Goal: Transaction & Acquisition: Subscribe to service/newsletter

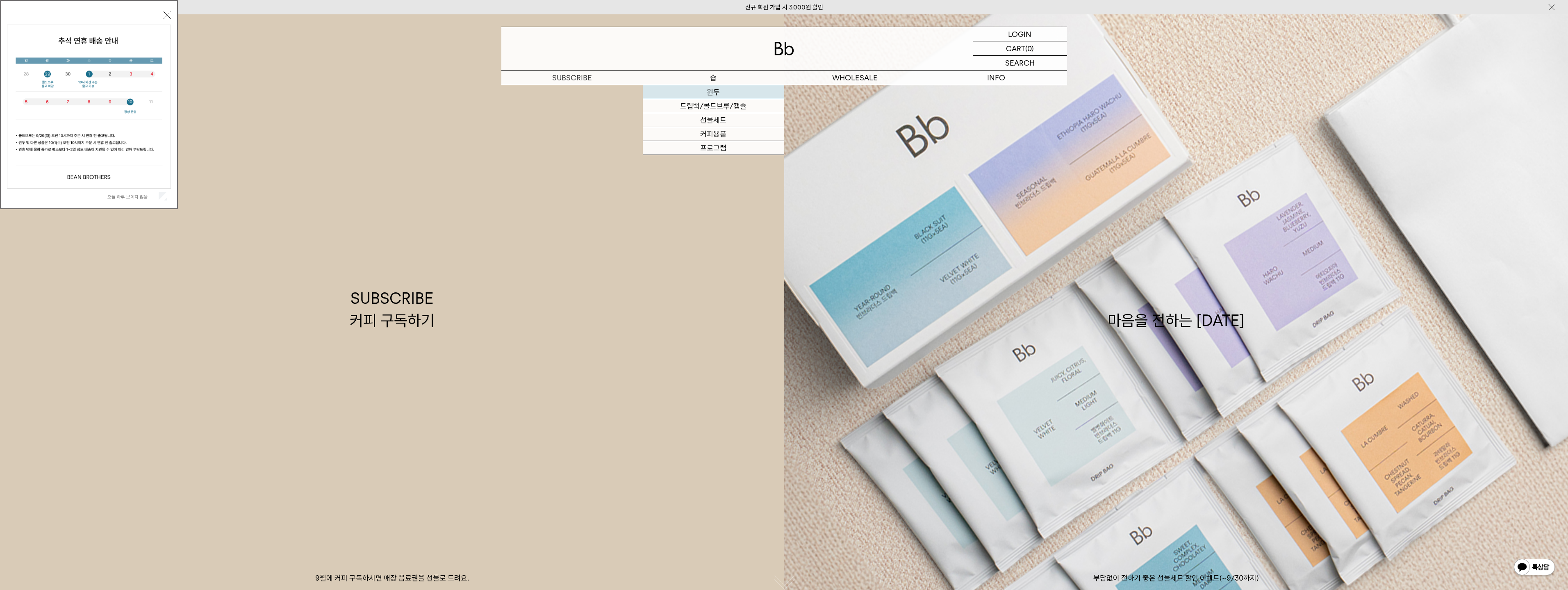
click at [711, 91] on link "원두" at bounding box center [713, 92] width 141 height 14
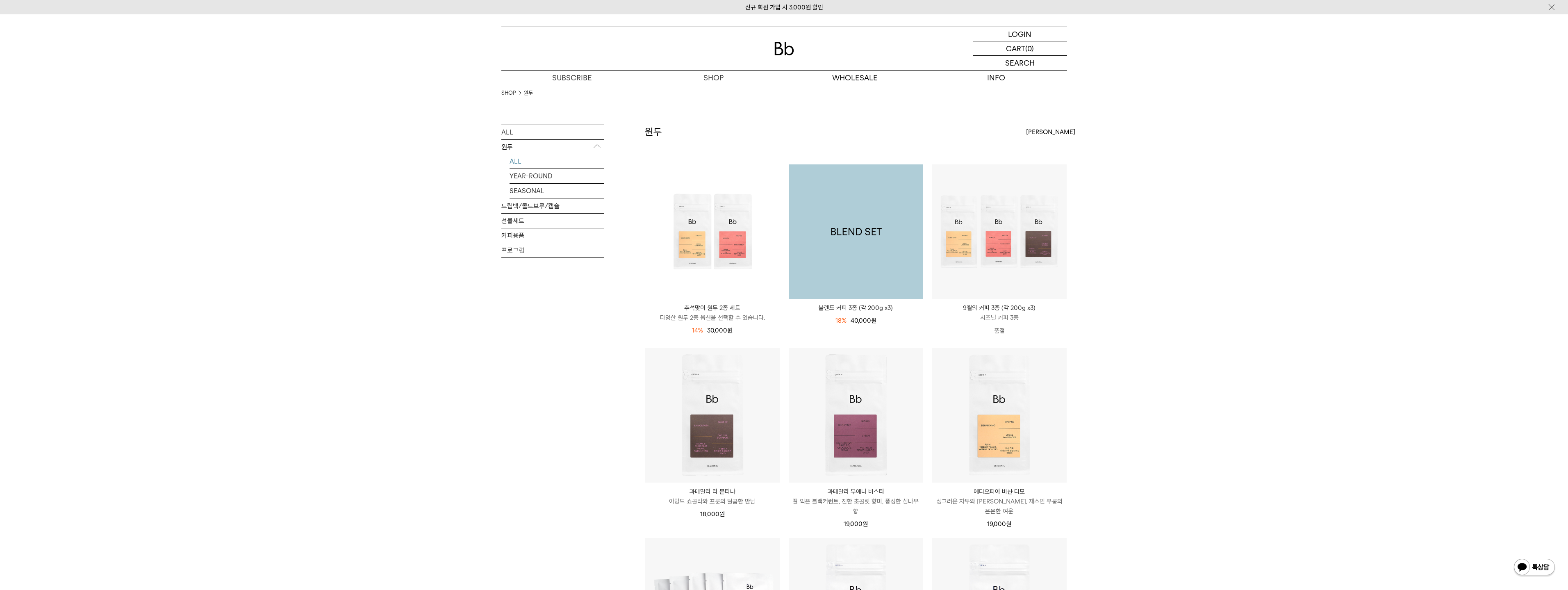
click at [854, 256] on img at bounding box center [856, 231] width 134 height 134
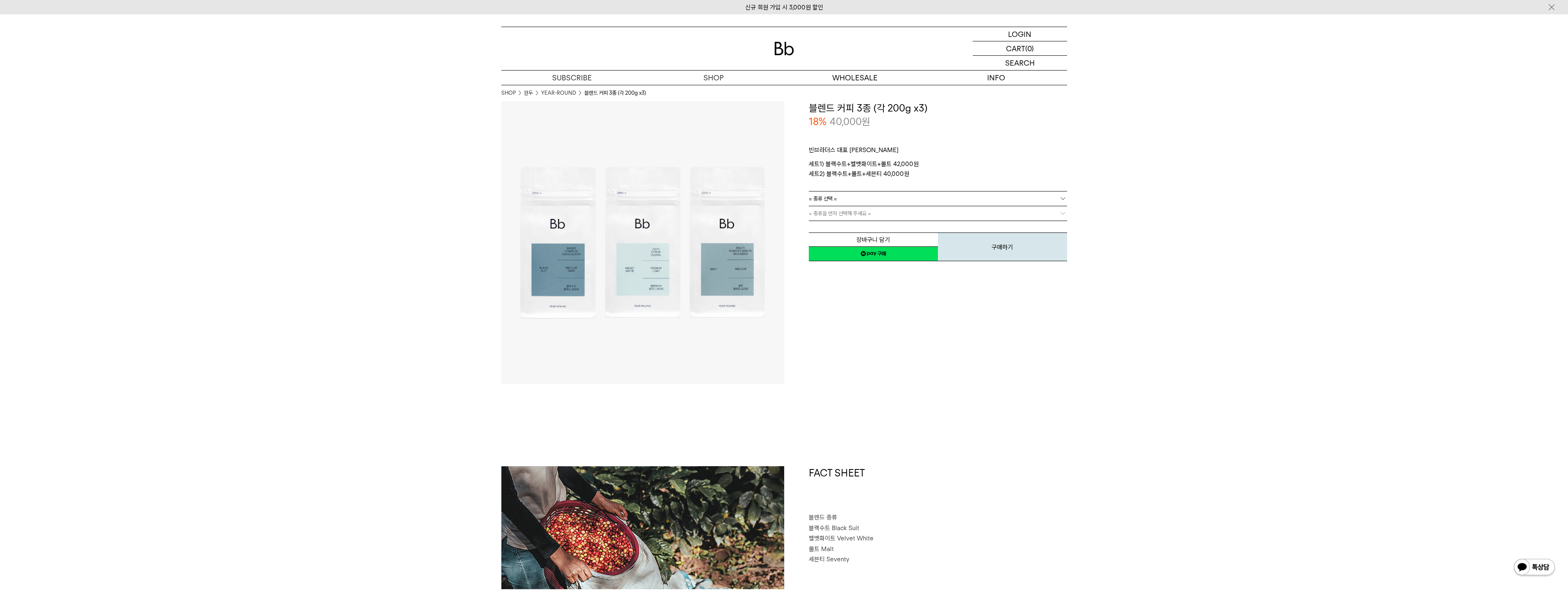
click at [823, 201] on span "= 종류 선택 =" at bounding box center [823, 198] width 28 height 14
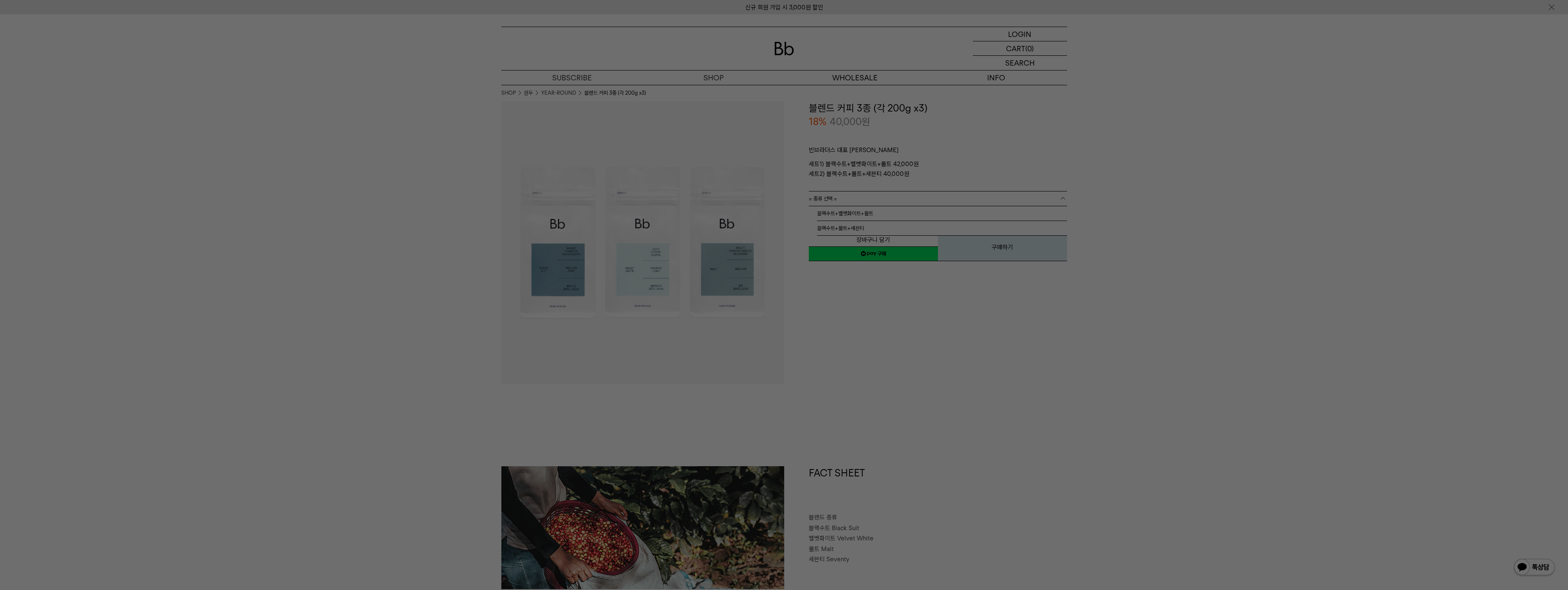
click at [796, 309] on div at bounding box center [784, 295] width 1568 height 590
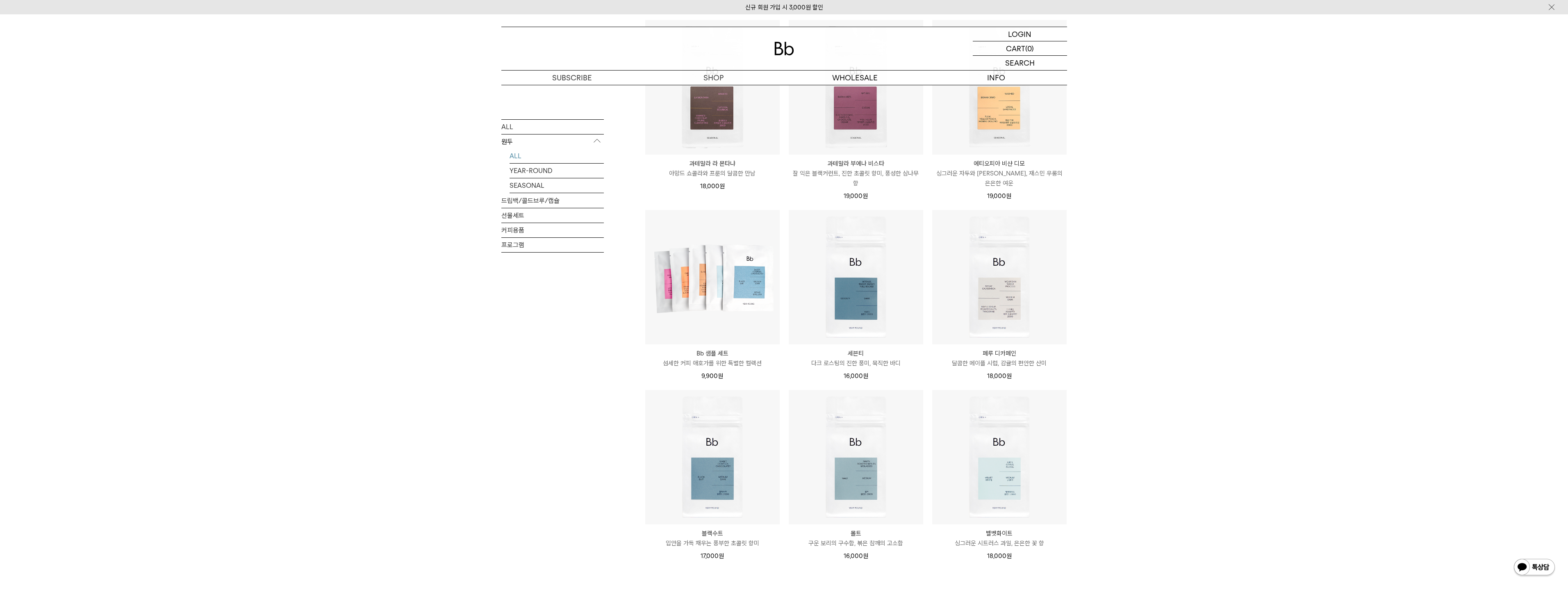
scroll to position [369, 0]
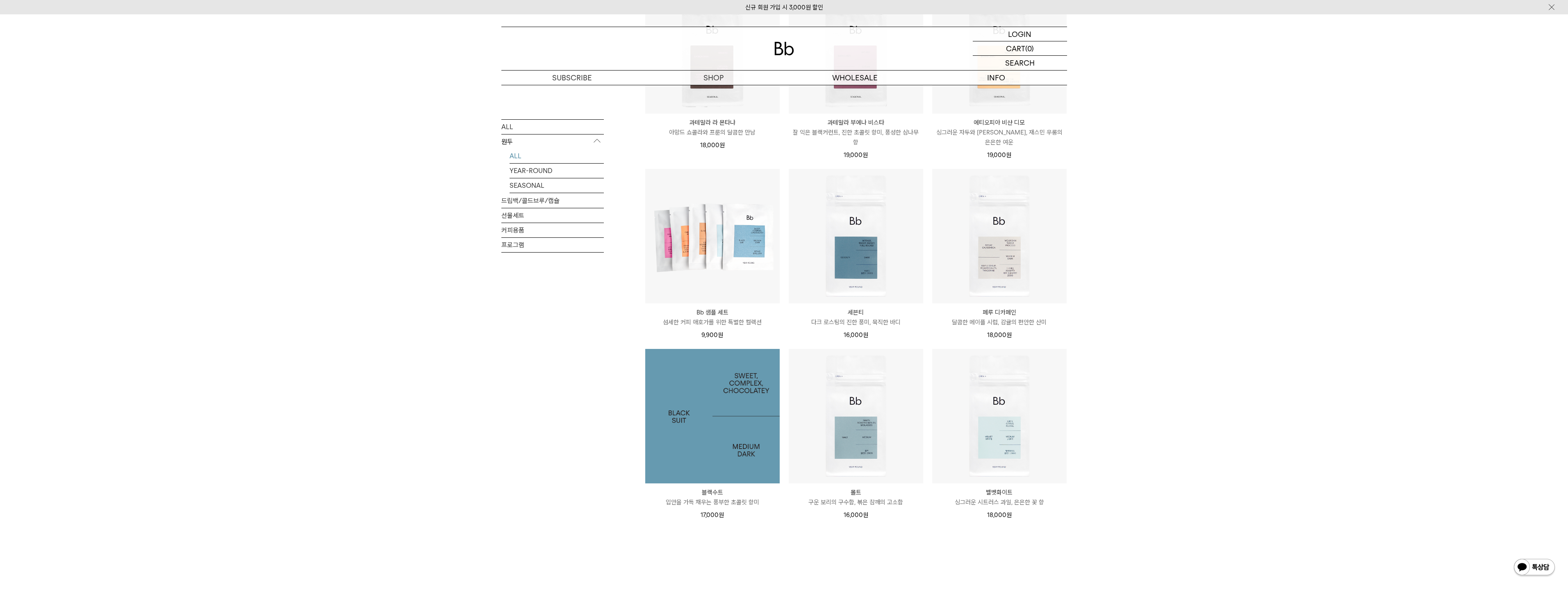
click at [704, 430] on img at bounding box center [712, 416] width 134 height 134
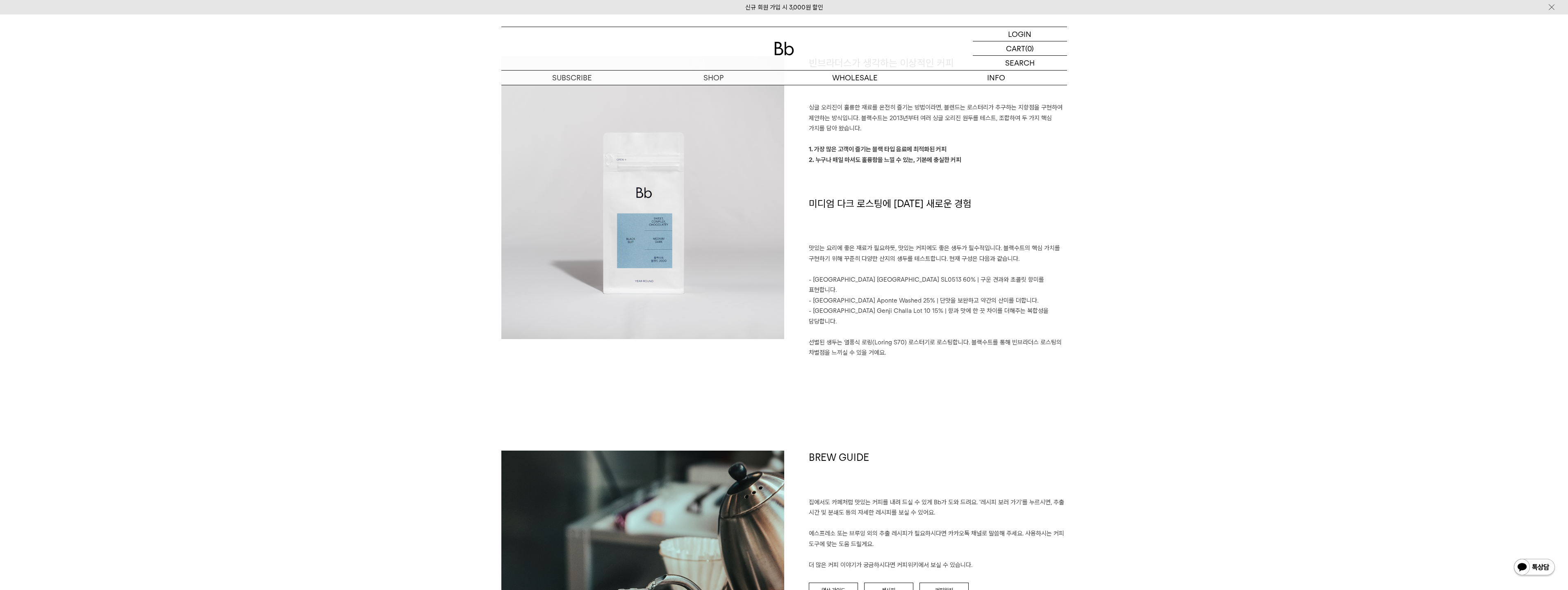
scroll to position [533, 0]
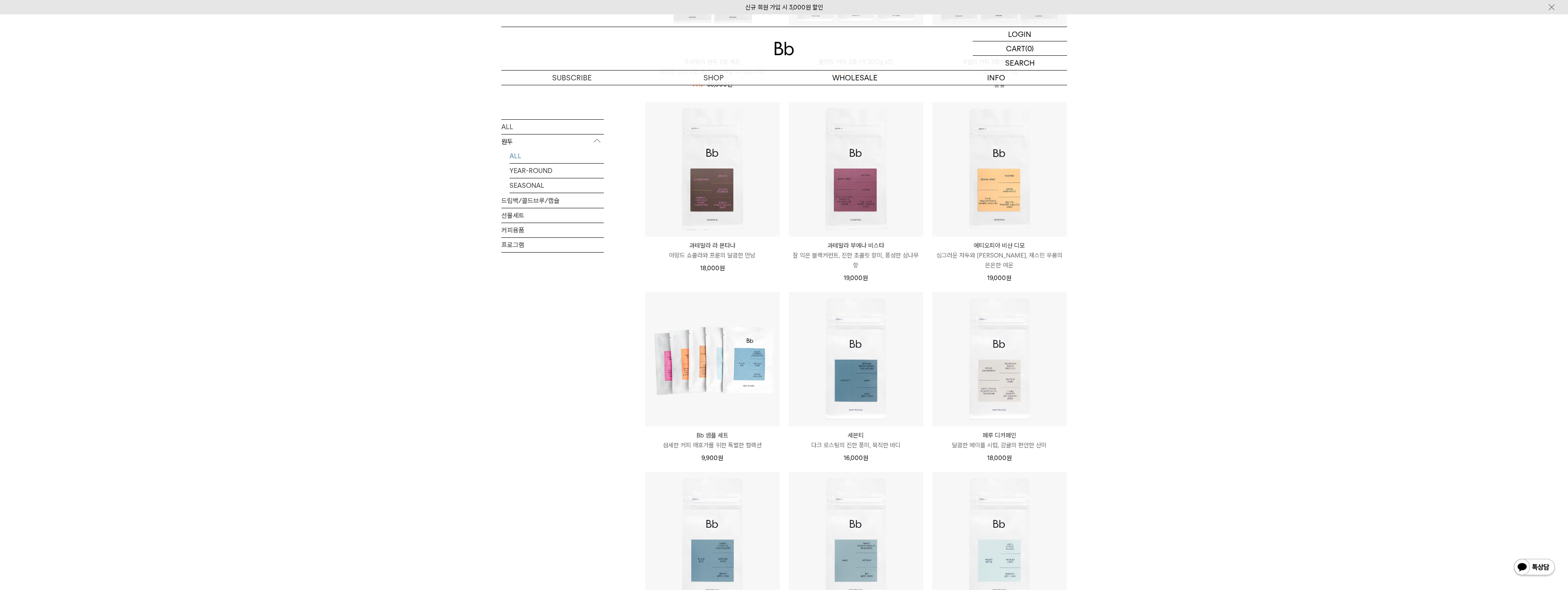
scroll to position [410, 0]
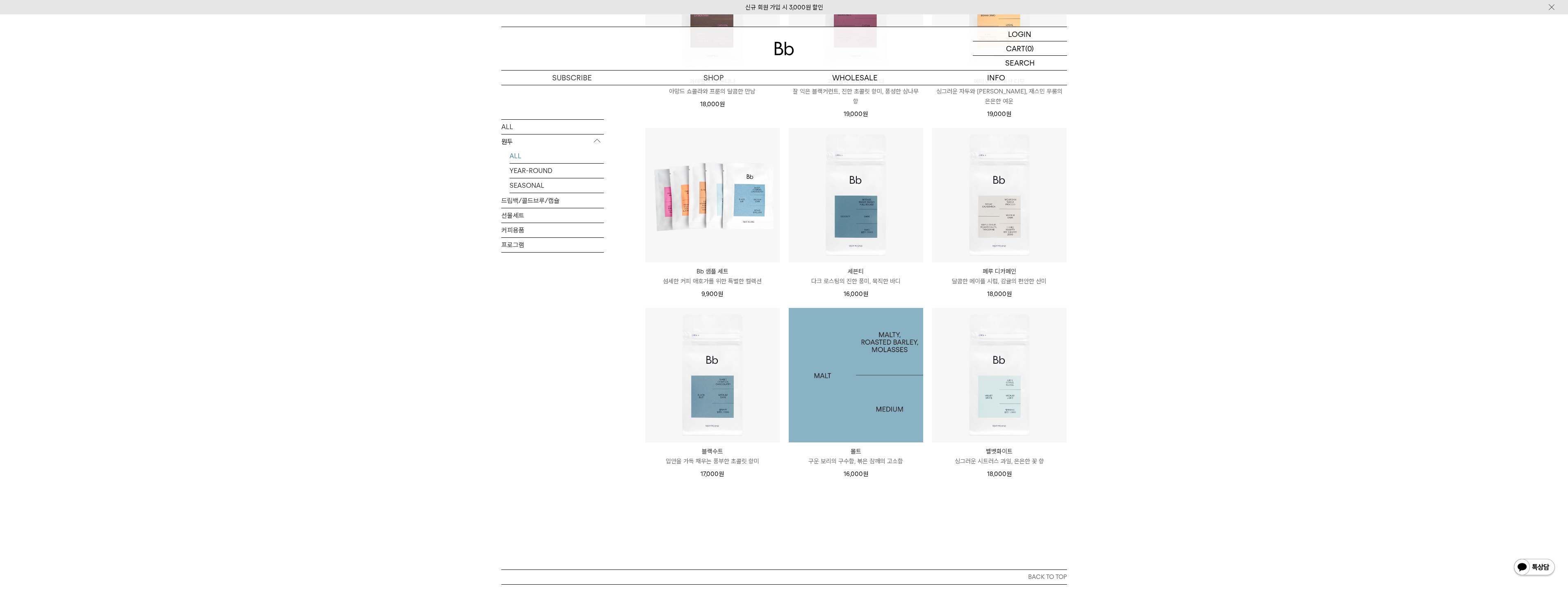
click at [864, 349] on img at bounding box center [856, 374] width 134 height 134
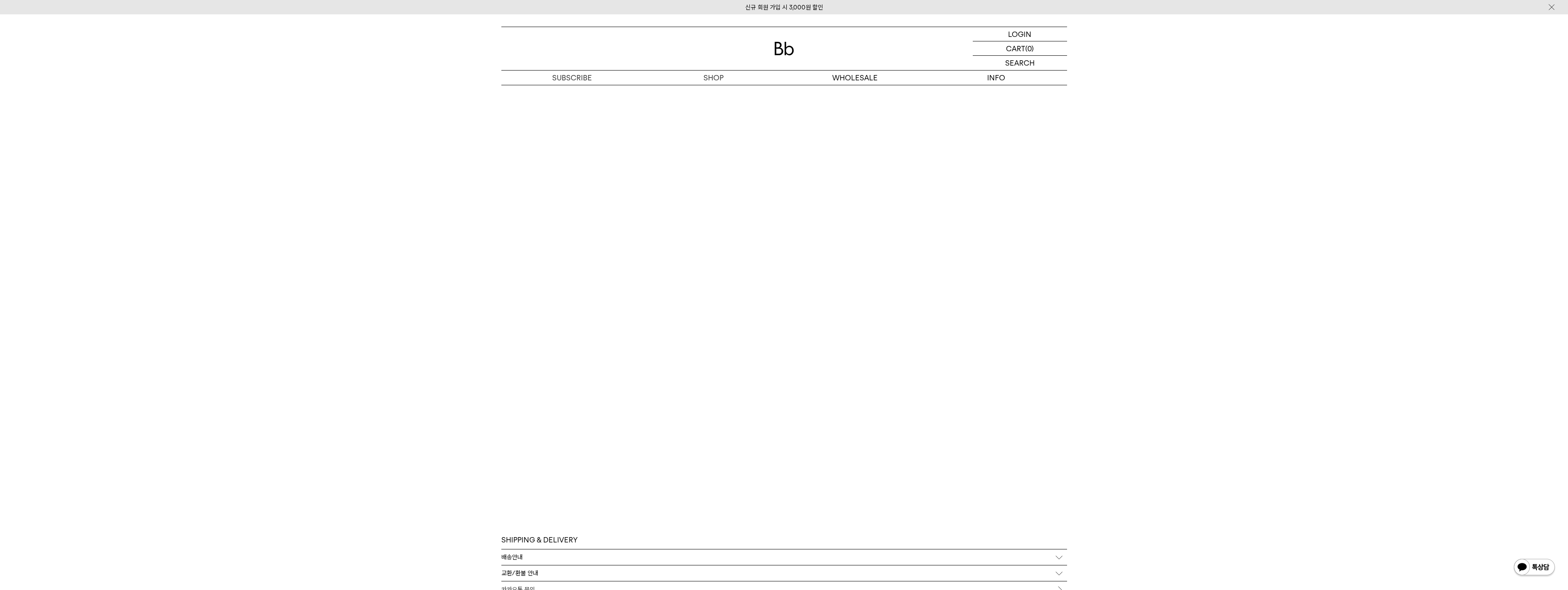
scroll to position [1528, 0]
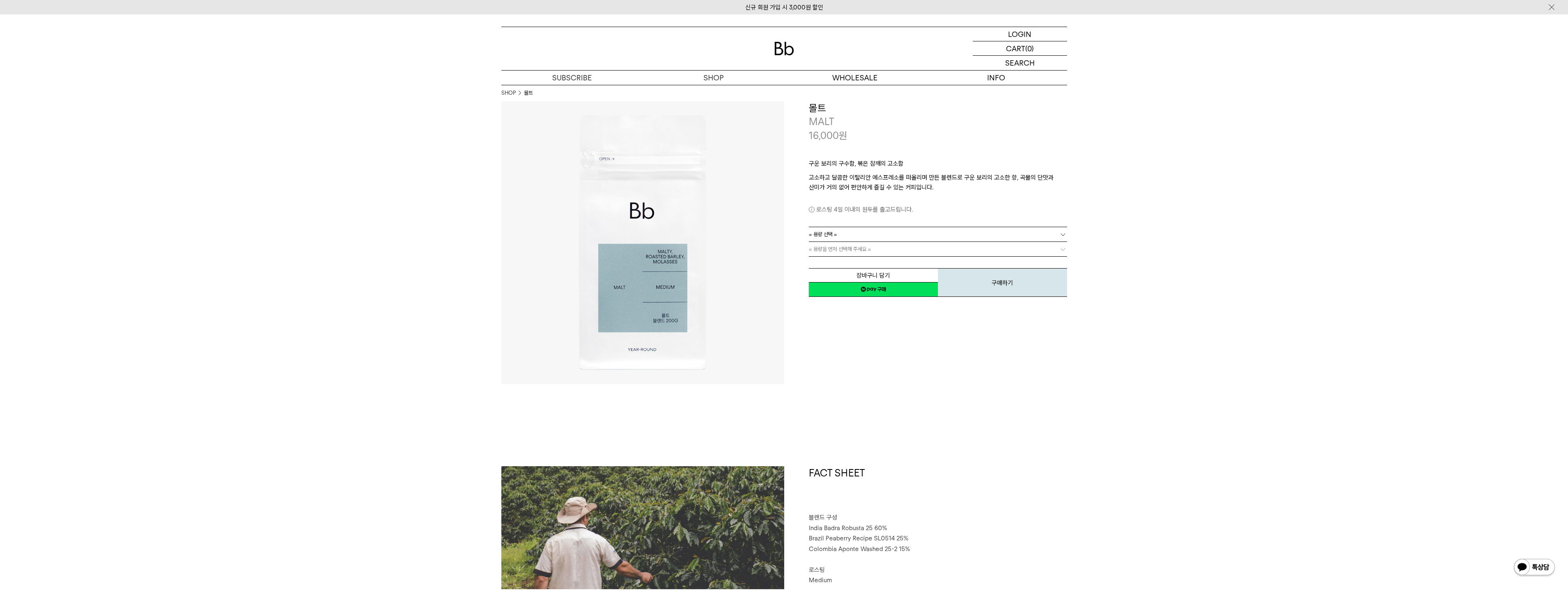
click at [829, 227] on span "= 용량 선택 =" at bounding box center [823, 234] width 28 height 14
click at [832, 245] on li "200g" at bounding box center [942, 249] width 250 height 15
click at [827, 252] on span "= 분쇄도 선택 =" at bounding box center [825, 249] width 33 height 14
click at [833, 262] on li "홀빈(분쇄하지 않음)" at bounding box center [942, 264] width 250 height 15
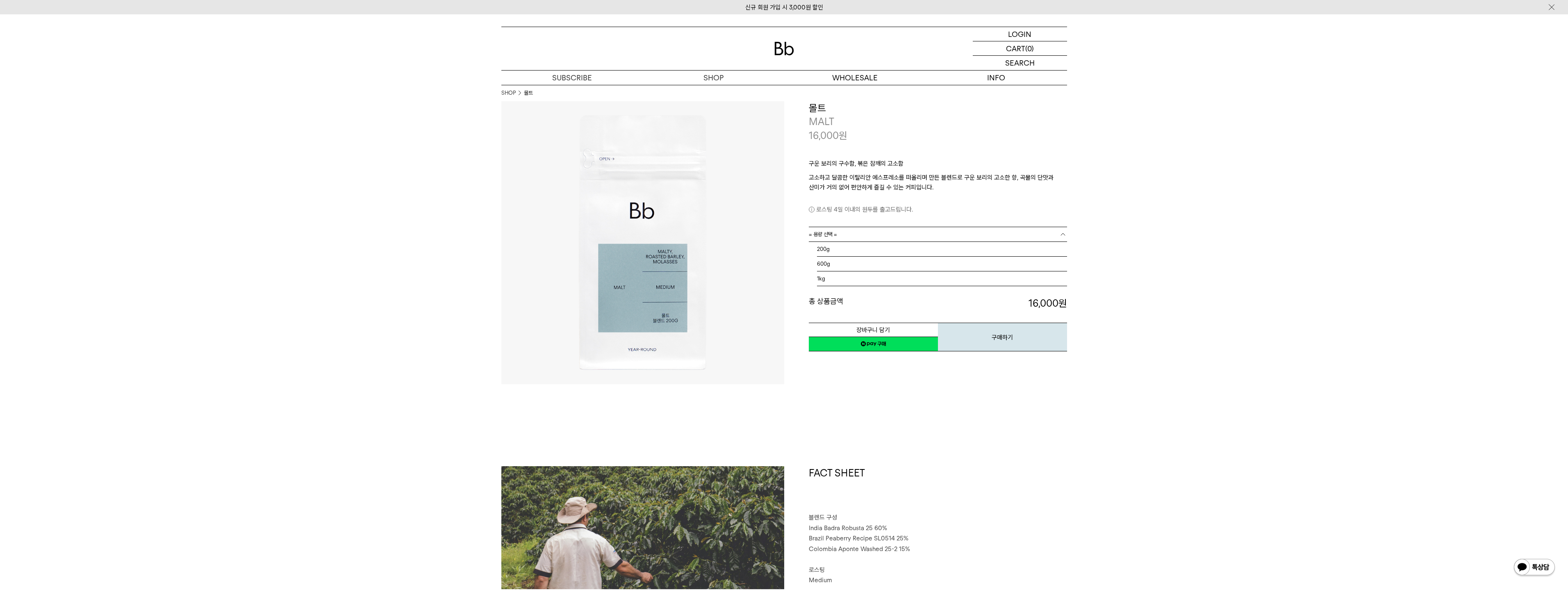
click at [858, 235] on link "= 용량 선택 =" at bounding box center [938, 234] width 258 height 14
click at [844, 264] on li "600g" at bounding box center [942, 264] width 250 height 15
click at [831, 253] on span "= 분쇄도 선택 =" at bounding box center [825, 249] width 33 height 14
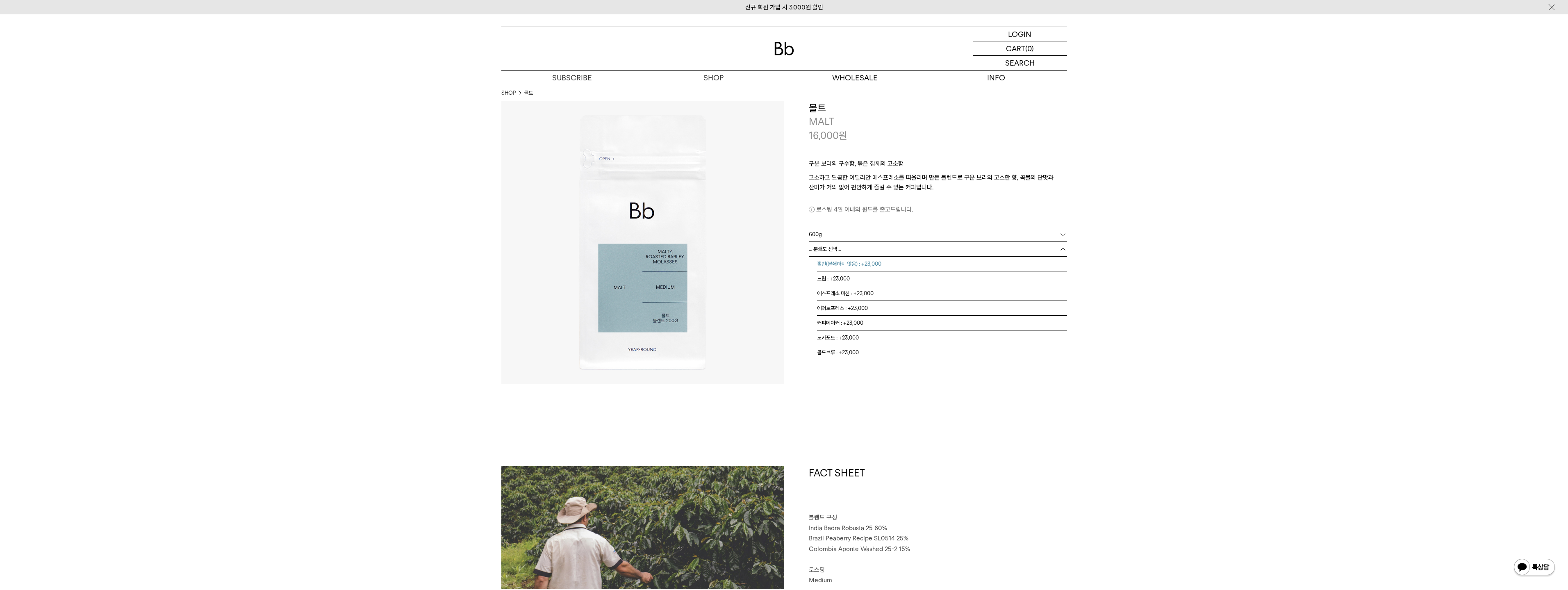
click at [891, 265] on li "홀빈(분쇄하지 않음) : +23,000" at bounding box center [942, 264] width 250 height 15
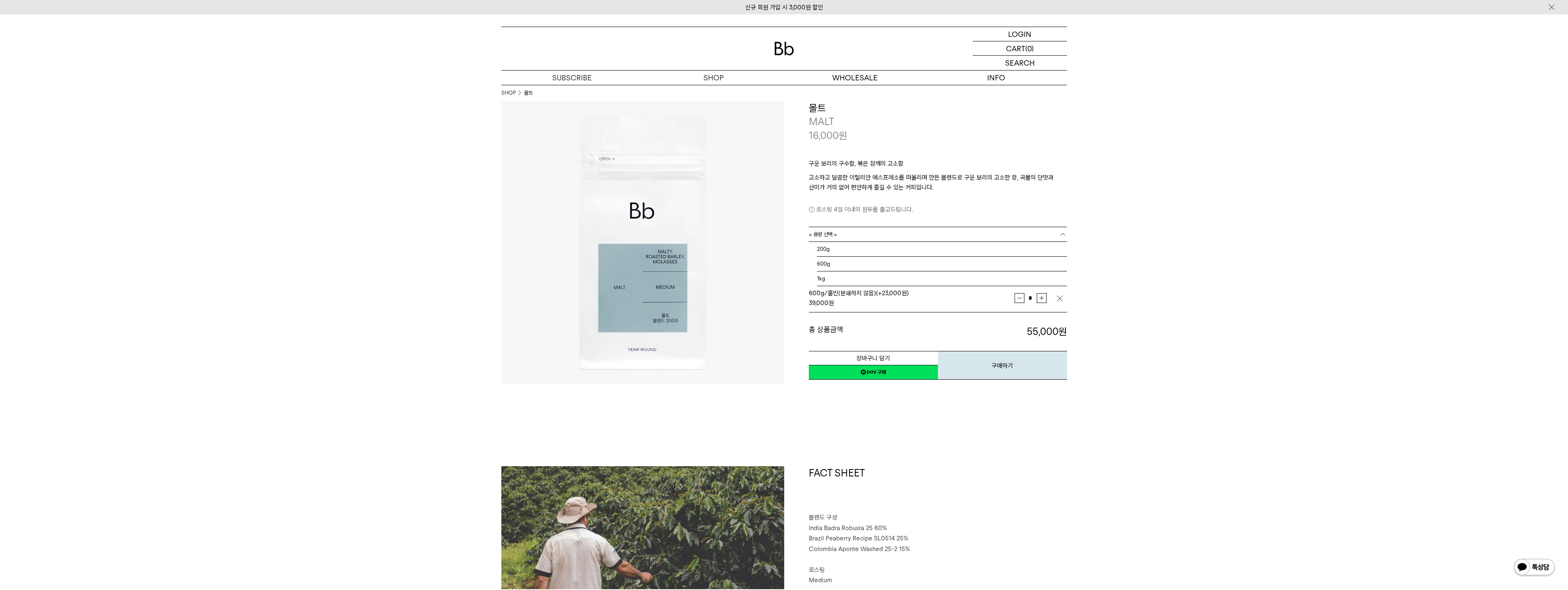
click at [854, 233] on link "= 용량 선택 =" at bounding box center [938, 234] width 258 height 14
click at [834, 281] on li "1kg" at bounding box center [942, 278] width 250 height 15
click at [840, 253] on span "= 분쇄도 선택 =" at bounding box center [825, 249] width 33 height 14
click at [842, 264] on li "홀빈(분쇄하지 않음) : +29,000" at bounding box center [942, 264] width 250 height 15
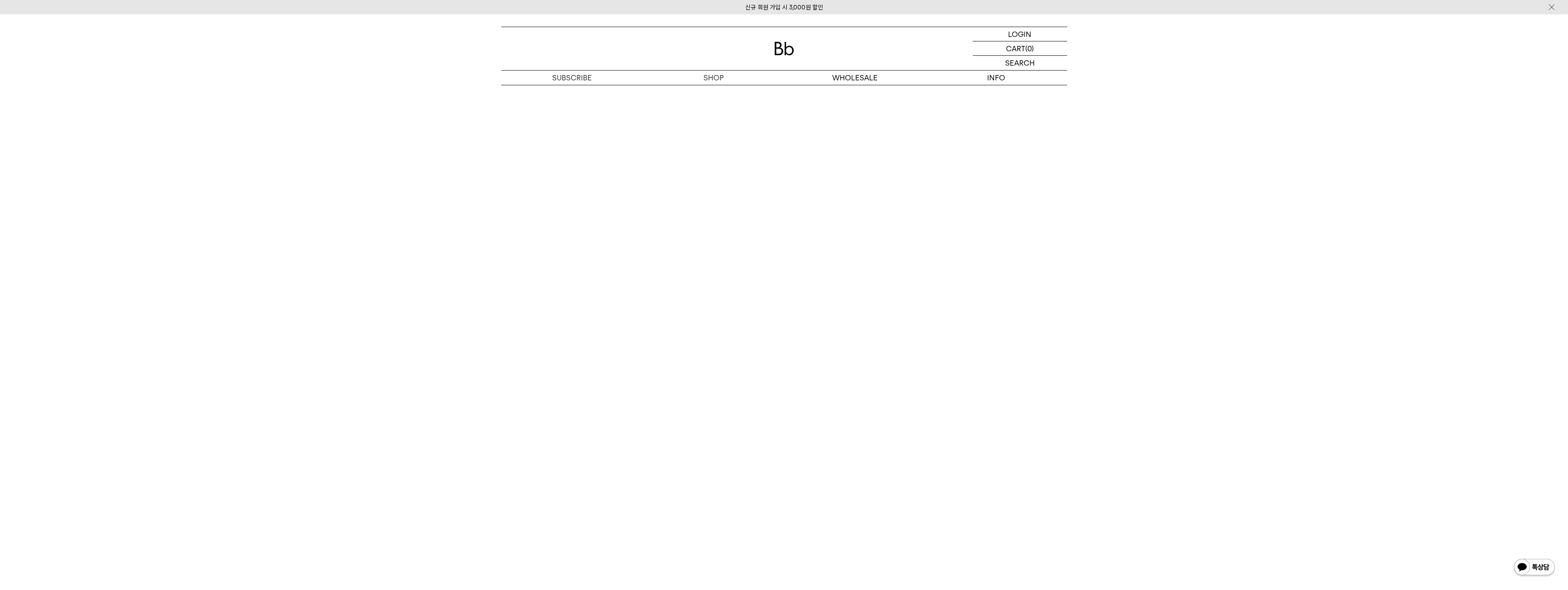
scroll to position [1435, 0]
click at [710, 91] on link "원두" at bounding box center [713, 92] width 141 height 14
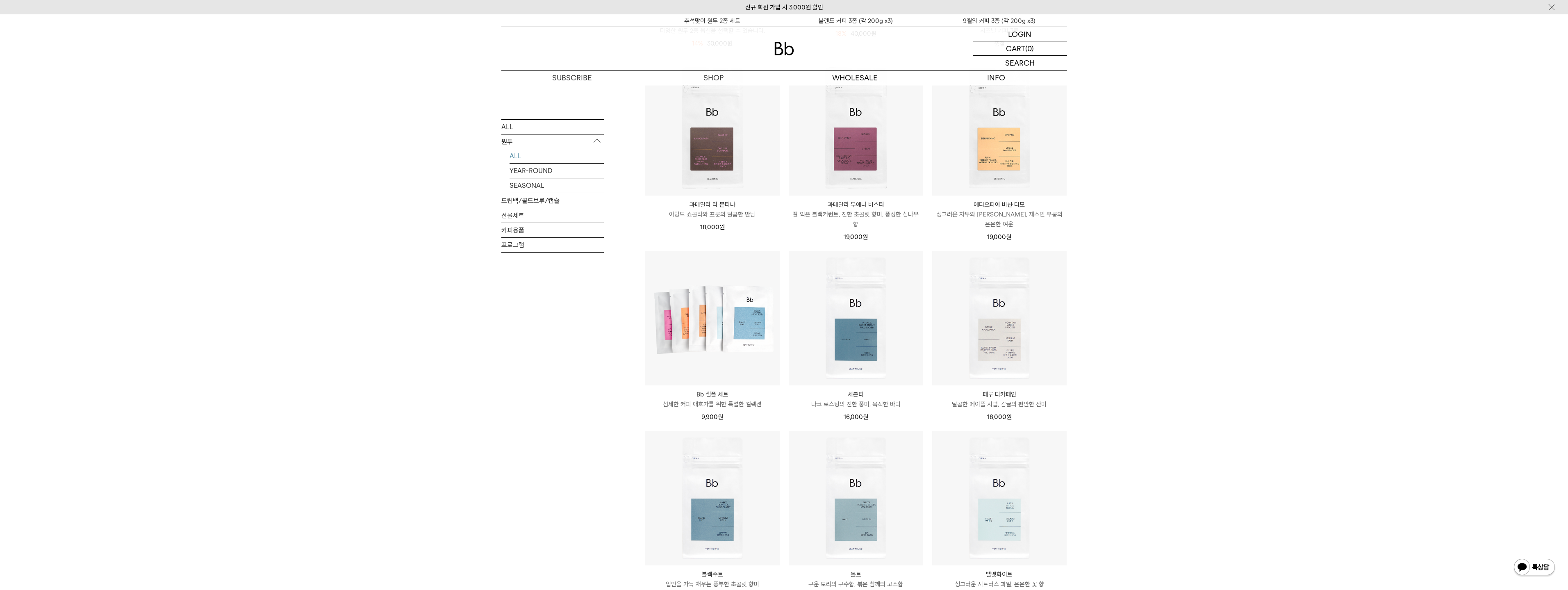
scroll to position [451, 0]
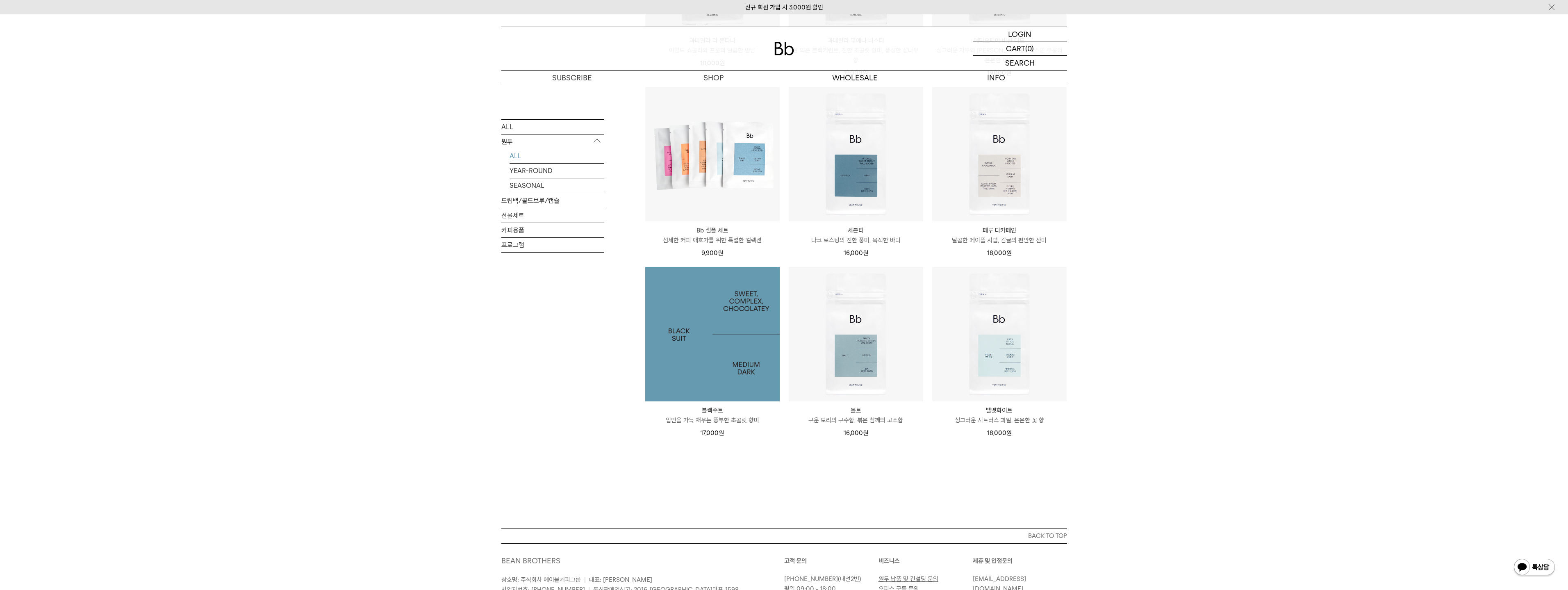
click at [710, 340] on img at bounding box center [712, 334] width 134 height 134
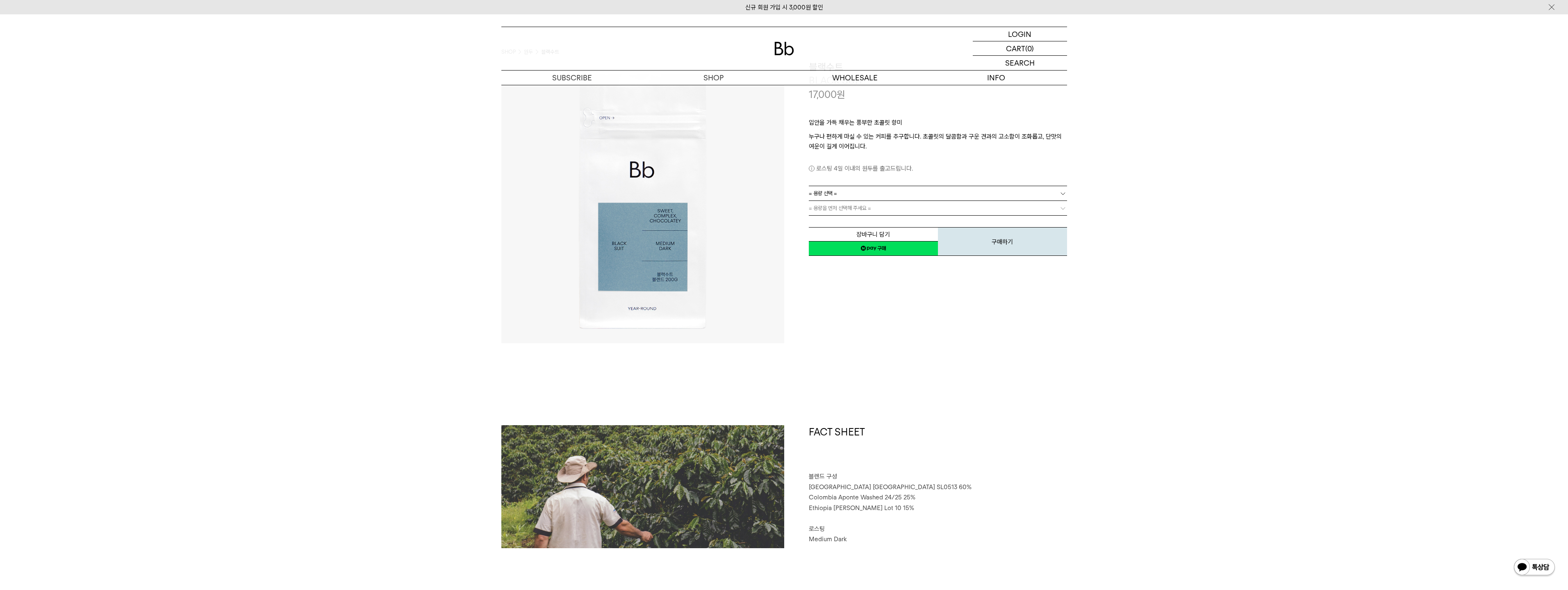
scroll to position [82, 0]
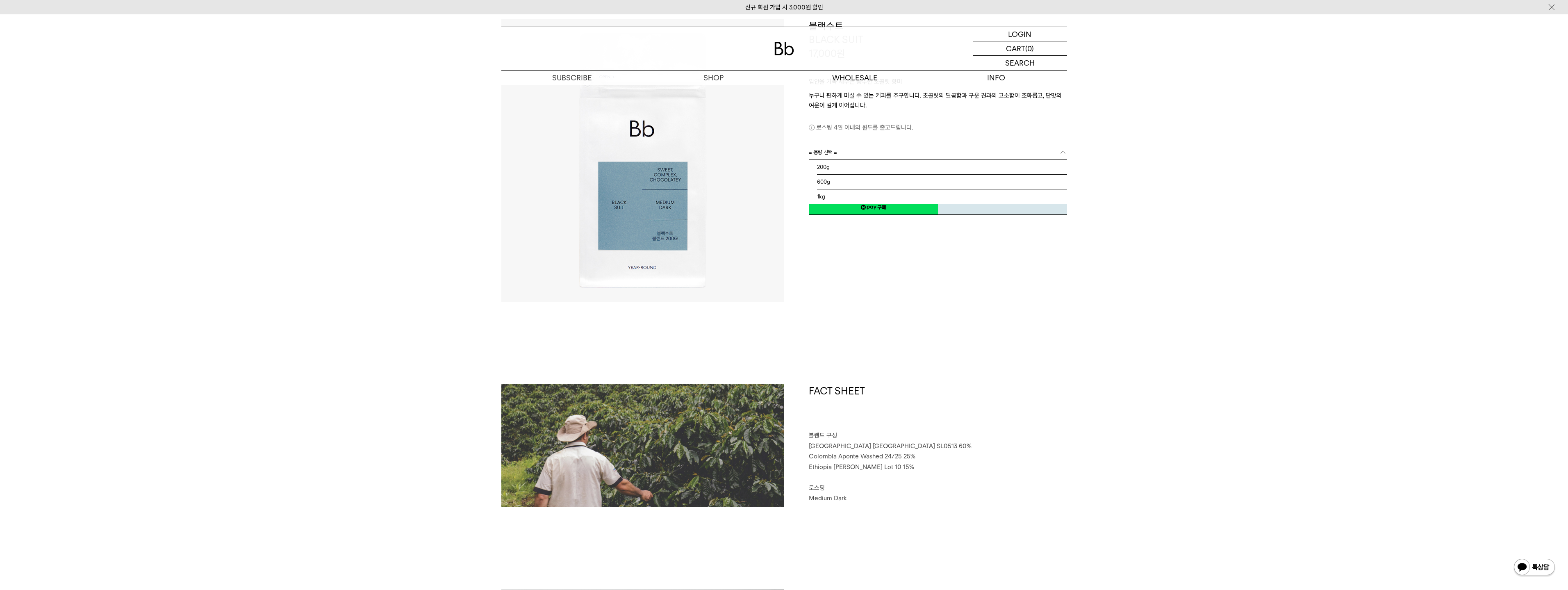
click at [825, 148] on span "= 용량 선택 =" at bounding box center [823, 152] width 28 height 14
click at [833, 196] on li "1kg" at bounding box center [942, 197] width 250 height 15
click at [829, 174] on span "= 분쇄도 선택 =" at bounding box center [825, 167] width 33 height 14
click at [831, 184] on li "홀빈(분쇄하지 않음) : +32,000" at bounding box center [942, 182] width 250 height 15
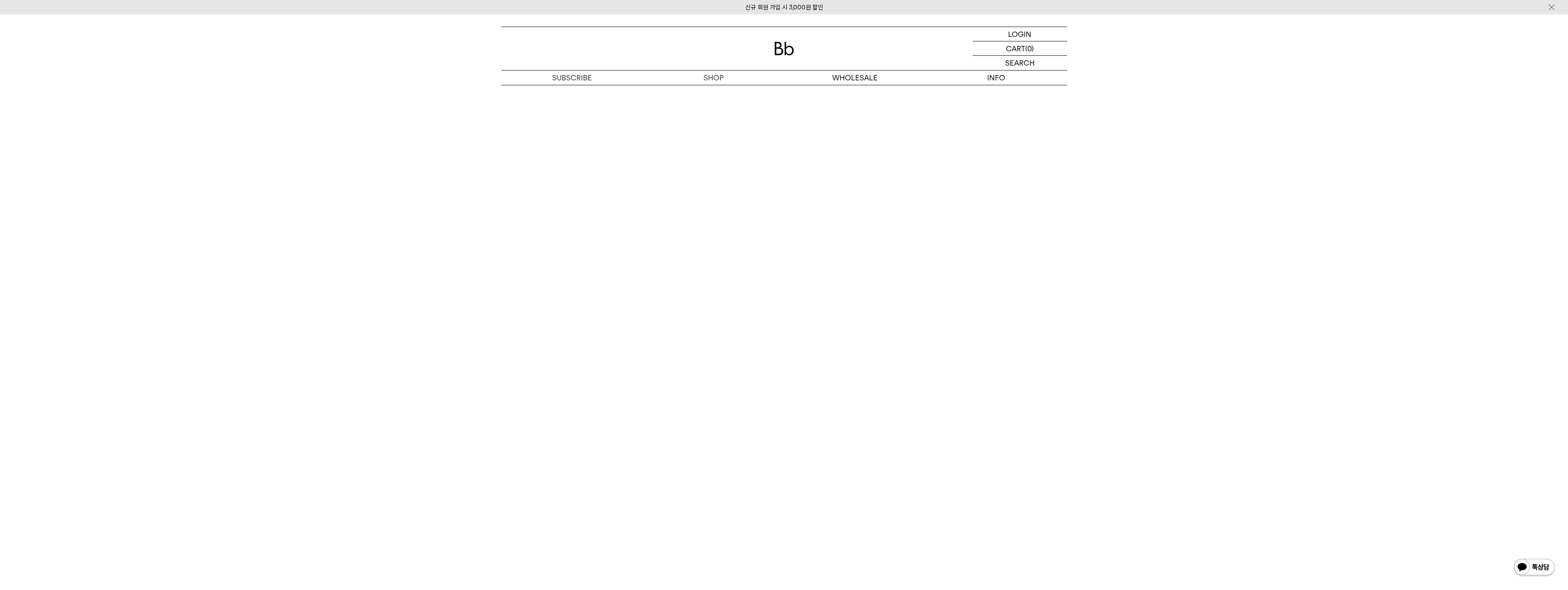
scroll to position [1721, 0]
click at [1029, 90] on link "브랜드" at bounding box center [996, 92] width 141 height 14
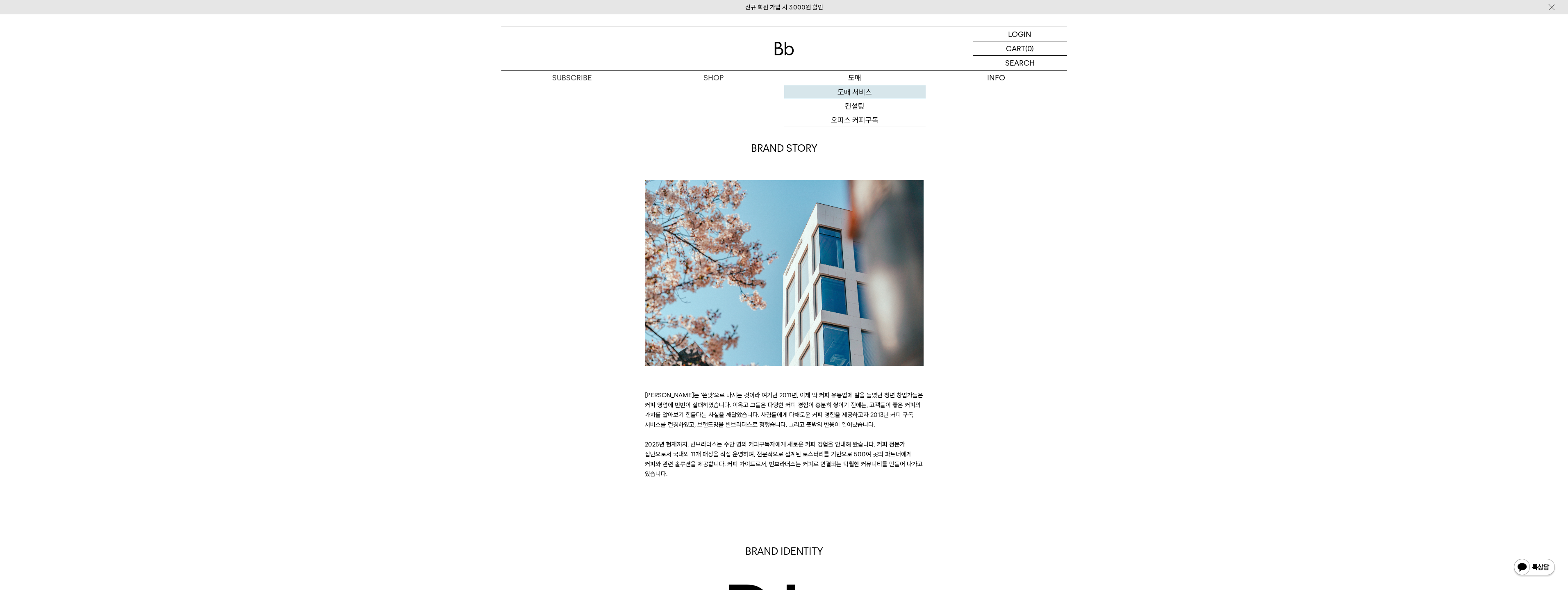
click at [873, 93] on link "도매 서비스" at bounding box center [854, 92] width 141 height 14
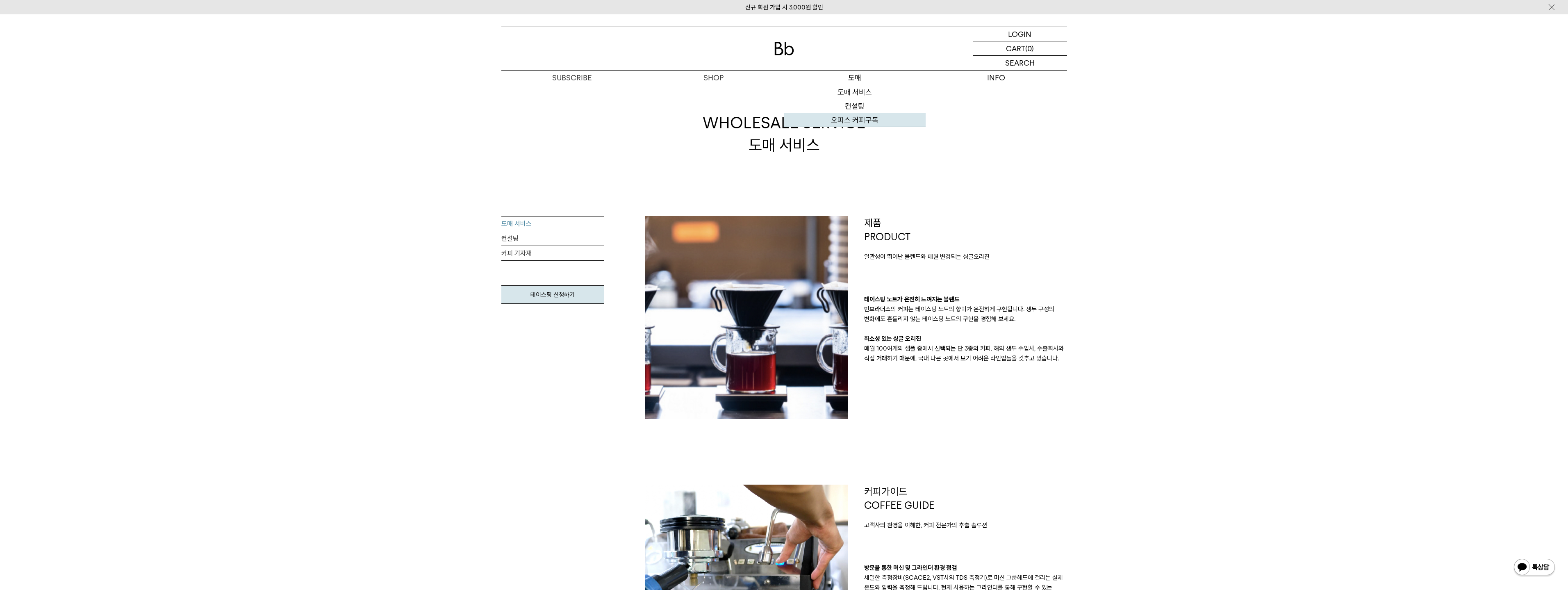
click at [850, 124] on link "오피스 커피구독" at bounding box center [854, 120] width 141 height 14
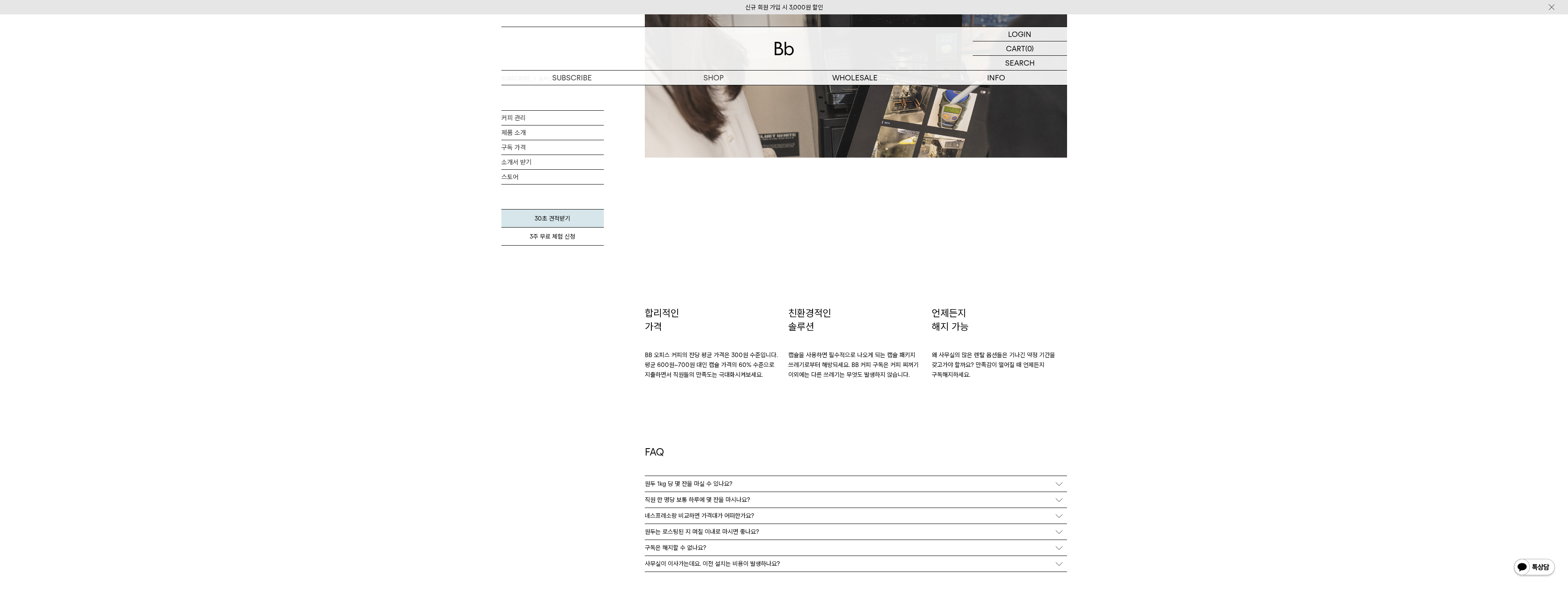
scroll to position [1312, 0]
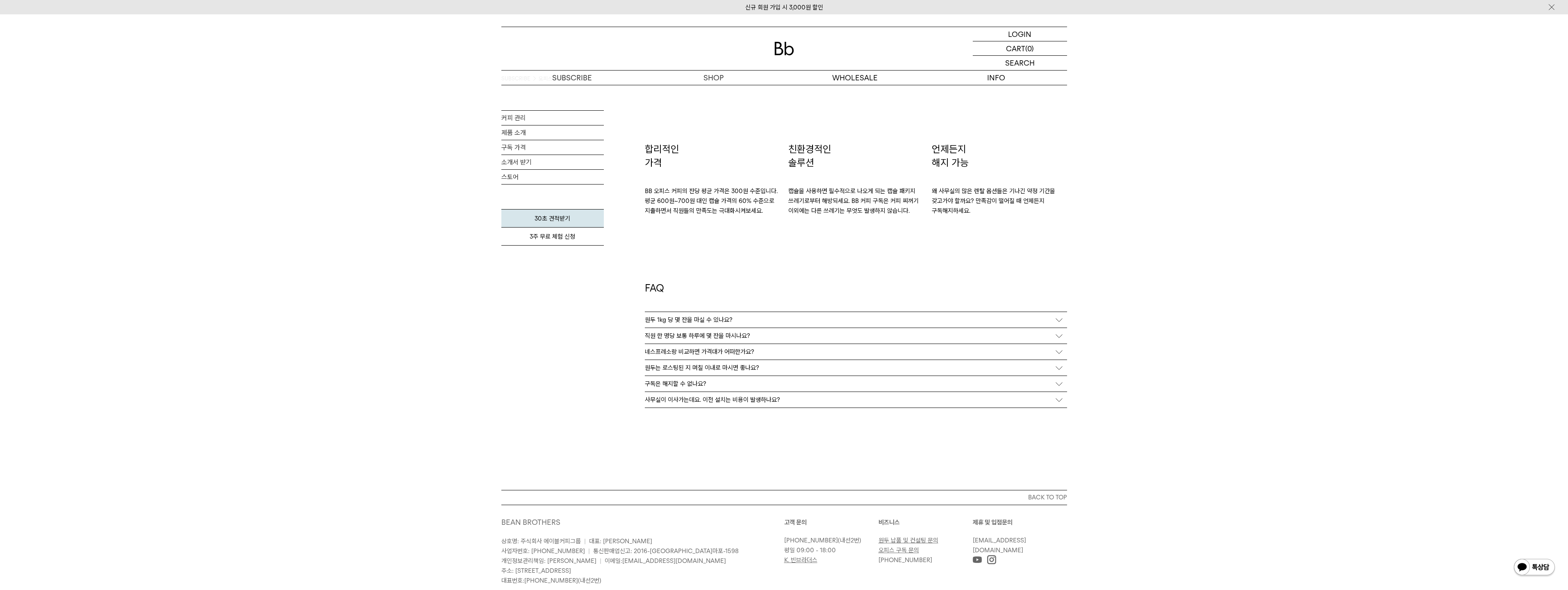
click at [660, 321] on p "원두 1kg 당 몇 잔을 마실 수 있나요?" at bounding box center [689, 320] width 88 height 7
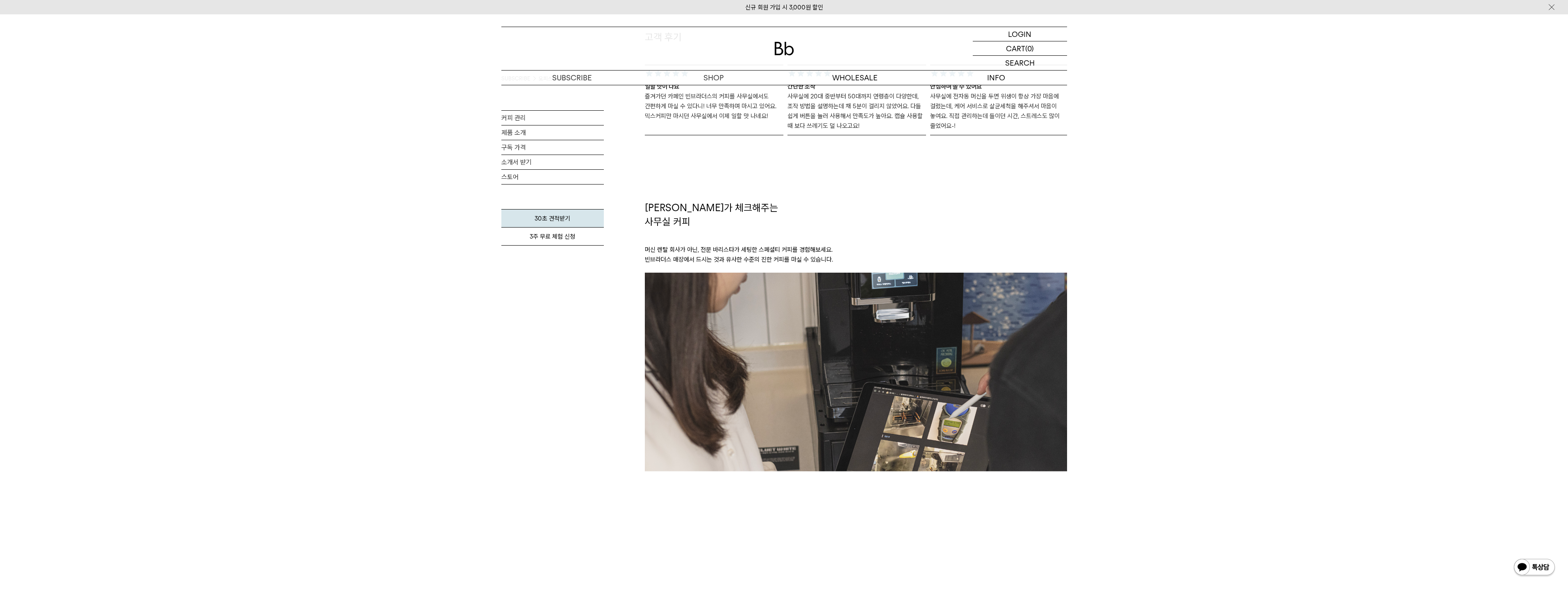
scroll to position [793, 0]
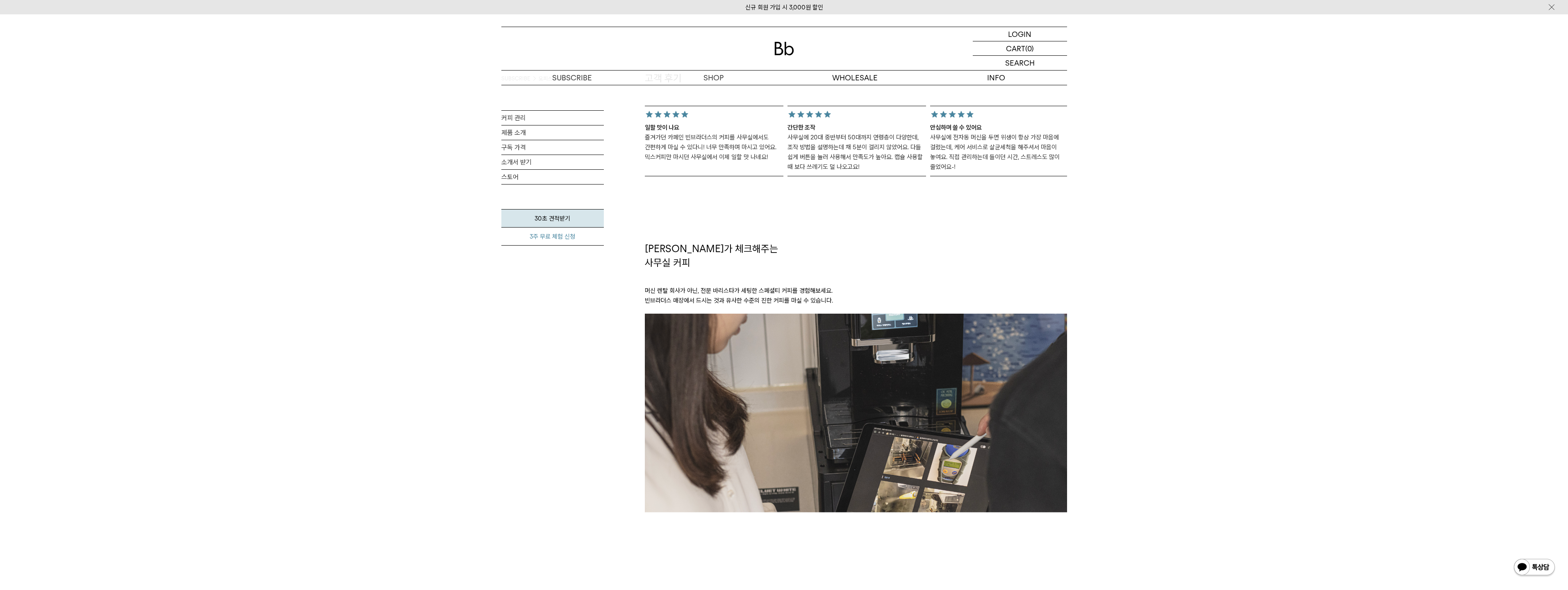
click at [560, 243] on link "3주 무료 체험 신청" at bounding box center [553, 237] width 103 height 18
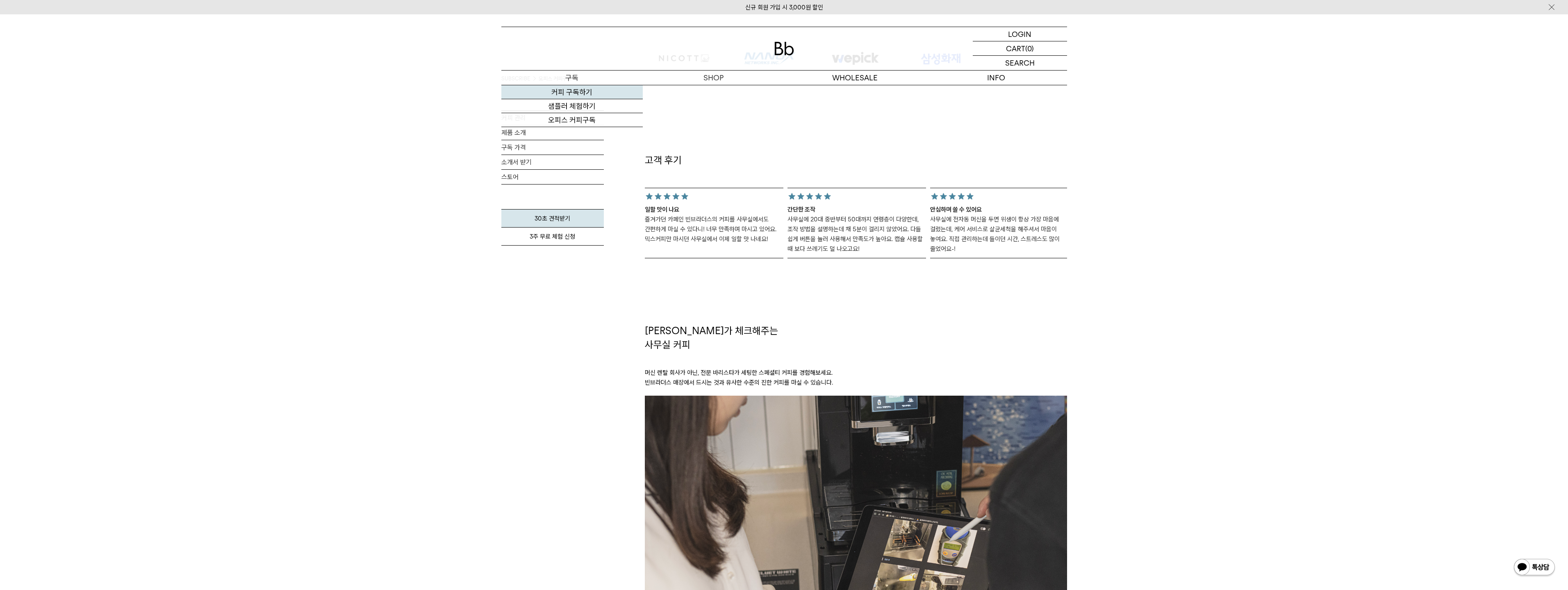
click at [593, 93] on link "커피 구독하기" at bounding box center [572, 92] width 141 height 14
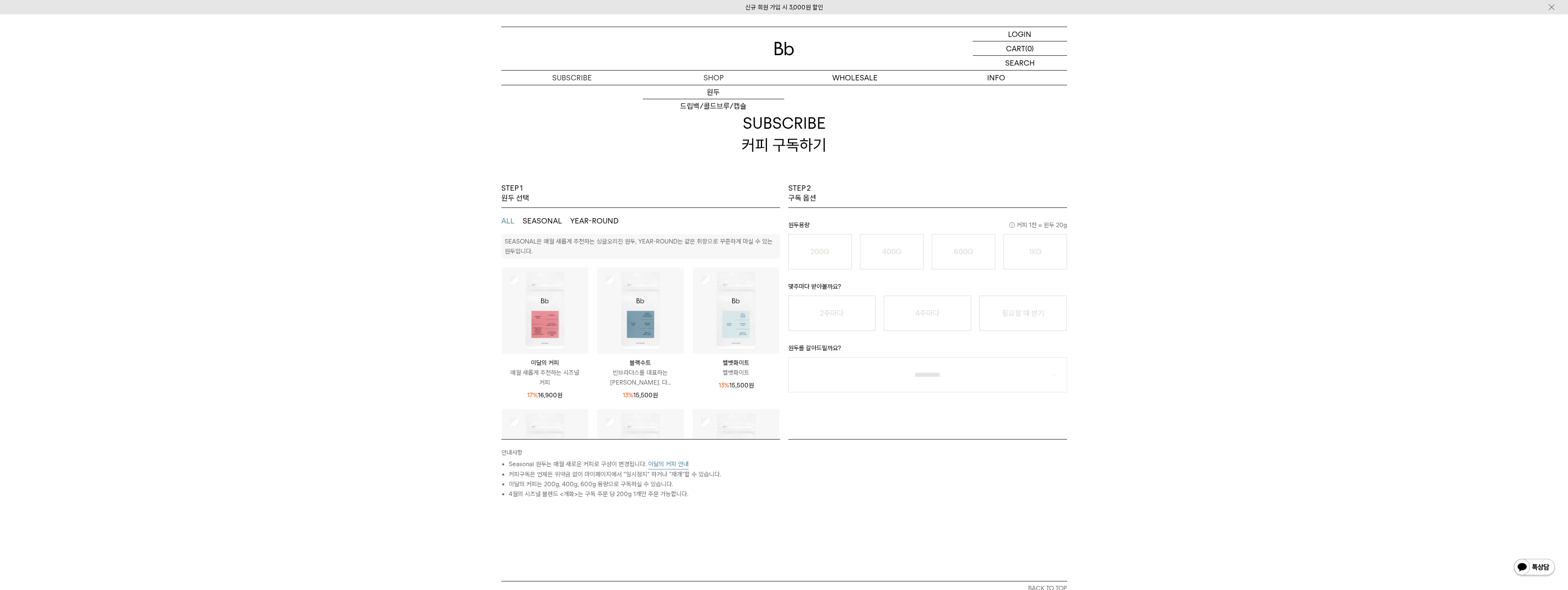
click at [780, 51] on img at bounding box center [784, 49] width 20 height 14
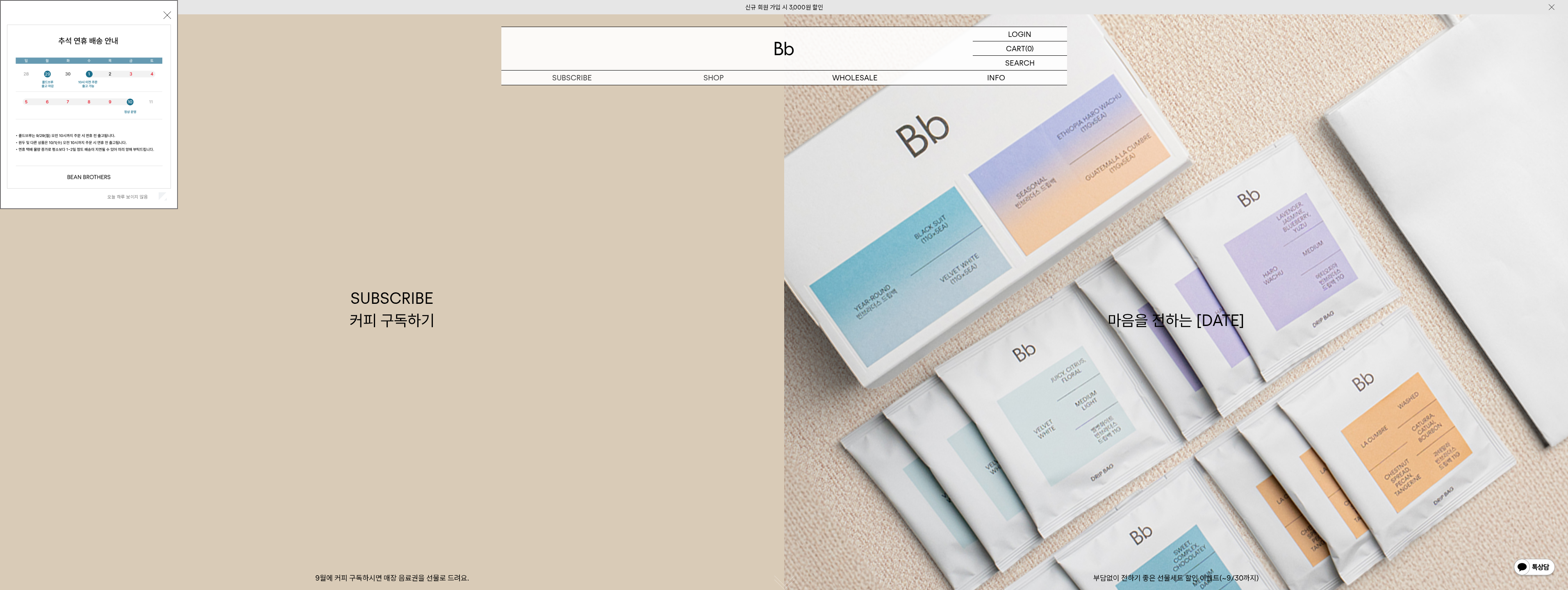
click at [169, 14] on button "닫기" at bounding box center [167, 15] width 7 height 7
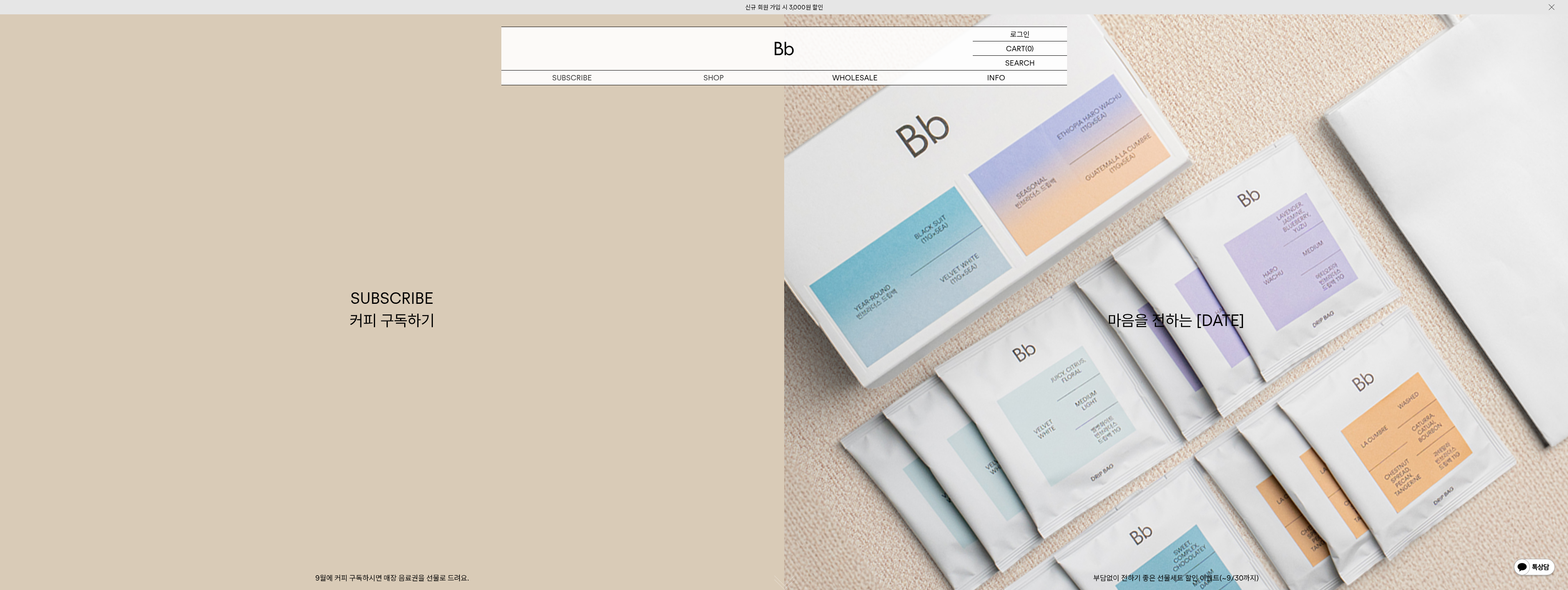
click at [1018, 34] on p "로그인" at bounding box center [1019, 34] width 20 height 14
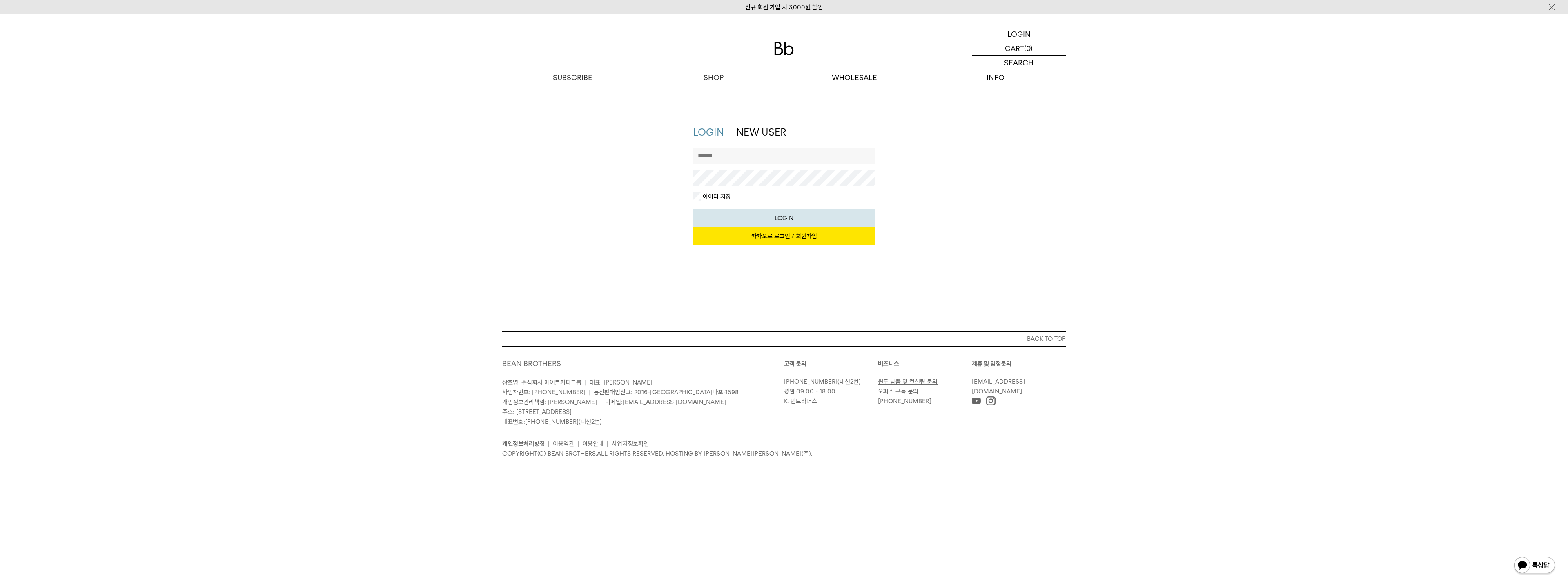
click at [794, 154] on input "text" at bounding box center [784, 156] width 182 height 16
type input "*"
click at [693, 209] on button "LOGIN" at bounding box center [784, 218] width 182 height 18
click at [657, 185] on div "**********" at bounding box center [784, 189] width 572 height 128
click at [693, 209] on button "LOGIN" at bounding box center [784, 218] width 182 height 18
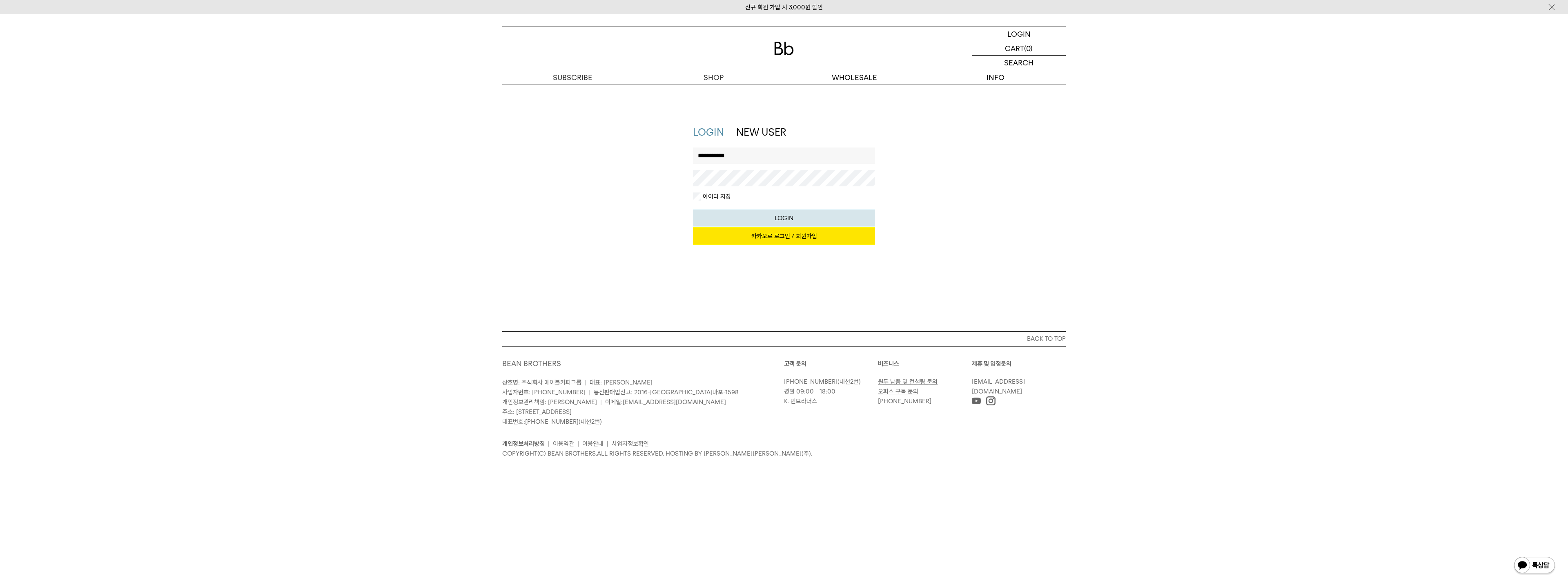
click at [711, 155] on input "**********" at bounding box center [784, 156] width 182 height 16
click at [646, 186] on div "LOGIN NEW USER 지금 가입하시면 3,000원 쿠폰과 매월 회원 전용 커피 혜택을 드려요. 카카오로 로그인 / 회원가입 아이디로 로그…" at bounding box center [784, 189] width 572 height 128
click at [693, 209] on button "LOGIN" at bounding box center [784, 218] width 182 height 18
click at [628, 185] on div "LOGIN NEW USER 지금 가입하시면 3,000원 쿠폰과 매월 회원 전용 커피 혜택을 드려요. 카카오로 로그인 / 회원가입 아이디로 로그…" at bounding box center [784, 189] width 572 height 128
click at [693, 209] on button "LOGIN" at bounding box center [784, 218] width 182 height 18
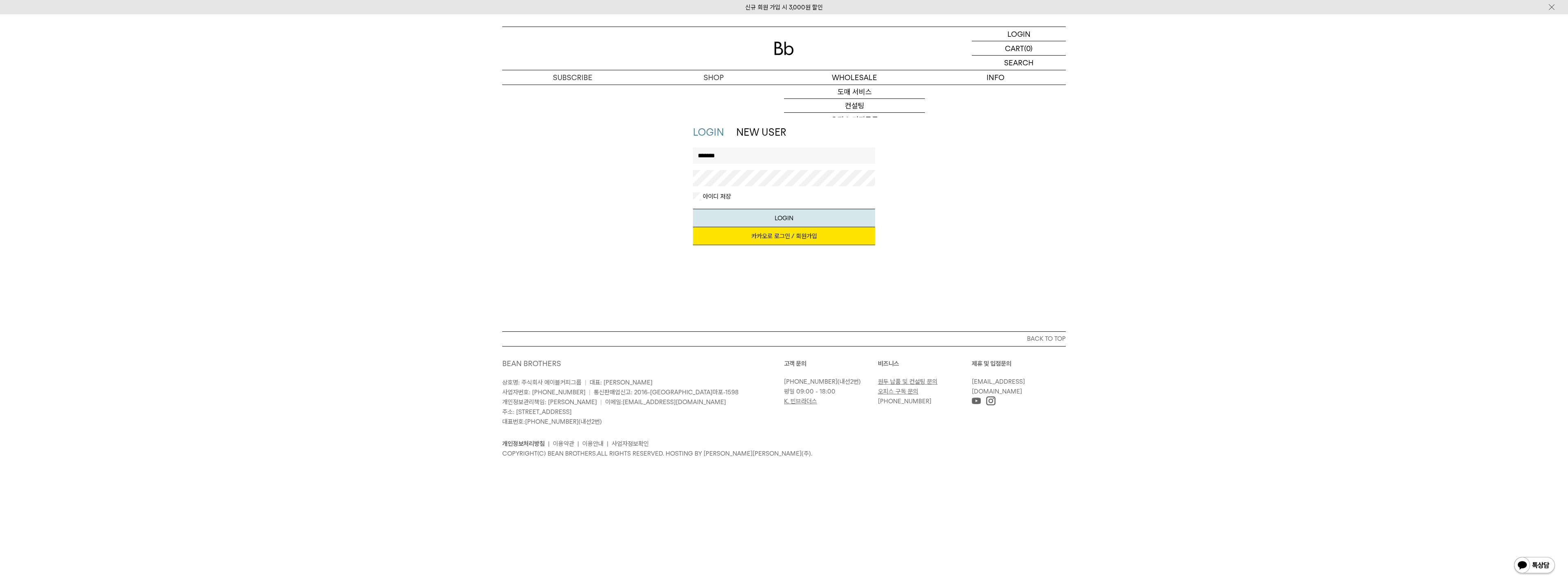
drag, startPoint x: 722, startPoint y: 157, endPoint x: 731, endPoint y: 156, distance: 9.1
click at [723, 157] on input "*******" at bounding box center [784, 156] width 182 height 16
drag, startPoint x: 736, startPoint y: 155, endPoint x: 616, endPoint y: 170, distance: 120.9
click at [634, 162] on div "LOGIN NEW USER 지금 가입하시면 3,000원 쿠폰과 매월 회원 전용 커피 혜택을 드려요. 카카오로 로그인 / 회원가입 아이디로 로그…" at bounding box center [784, 189] width 572 height 128
type input "********"
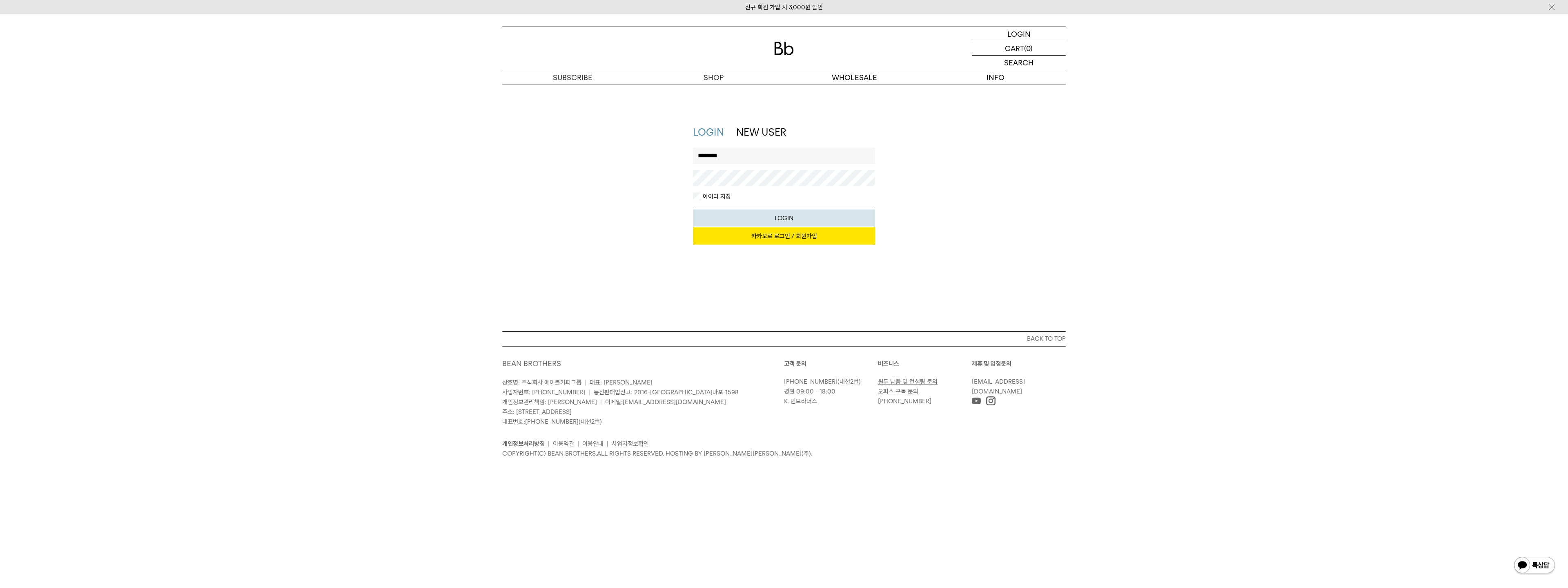
click at [693, 209] on button "LOGIN" at bounding box center [784, 218] width 182 height 18
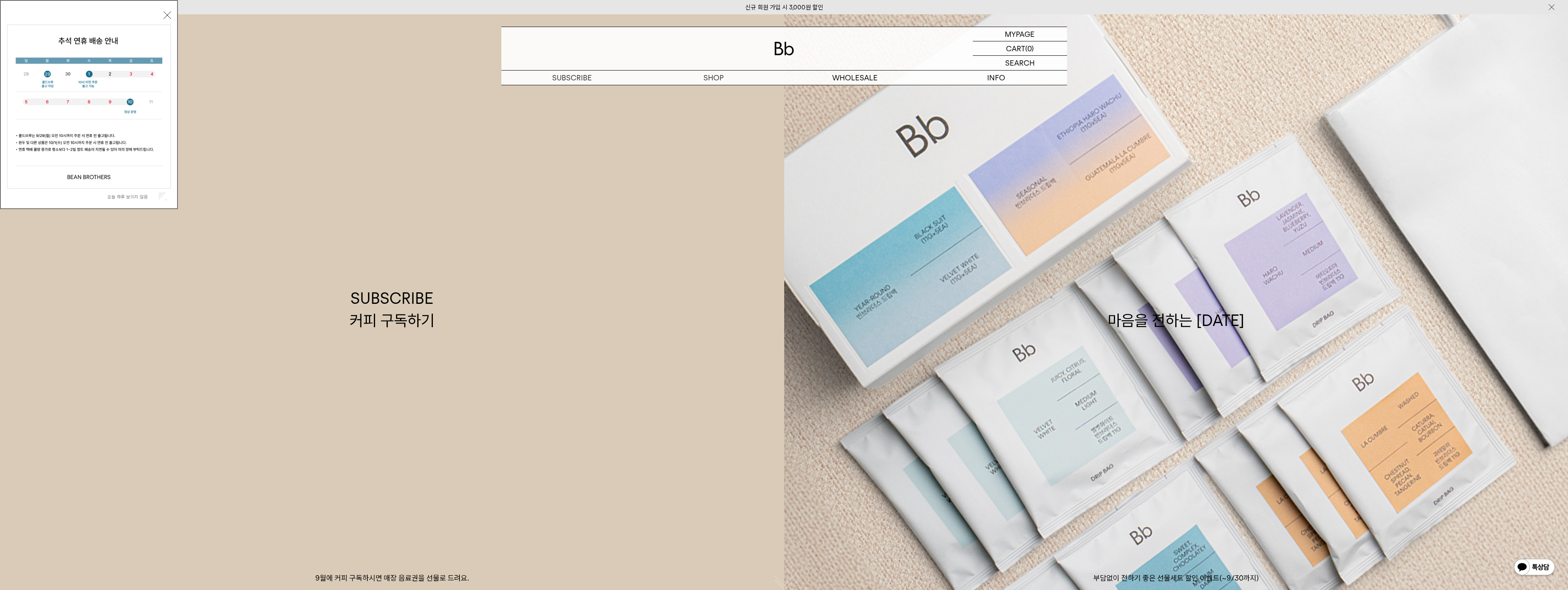
click at [141, 195] on label "오늘 하루 보이지 않음" at bounding box center [132, 197] width 49 height 5
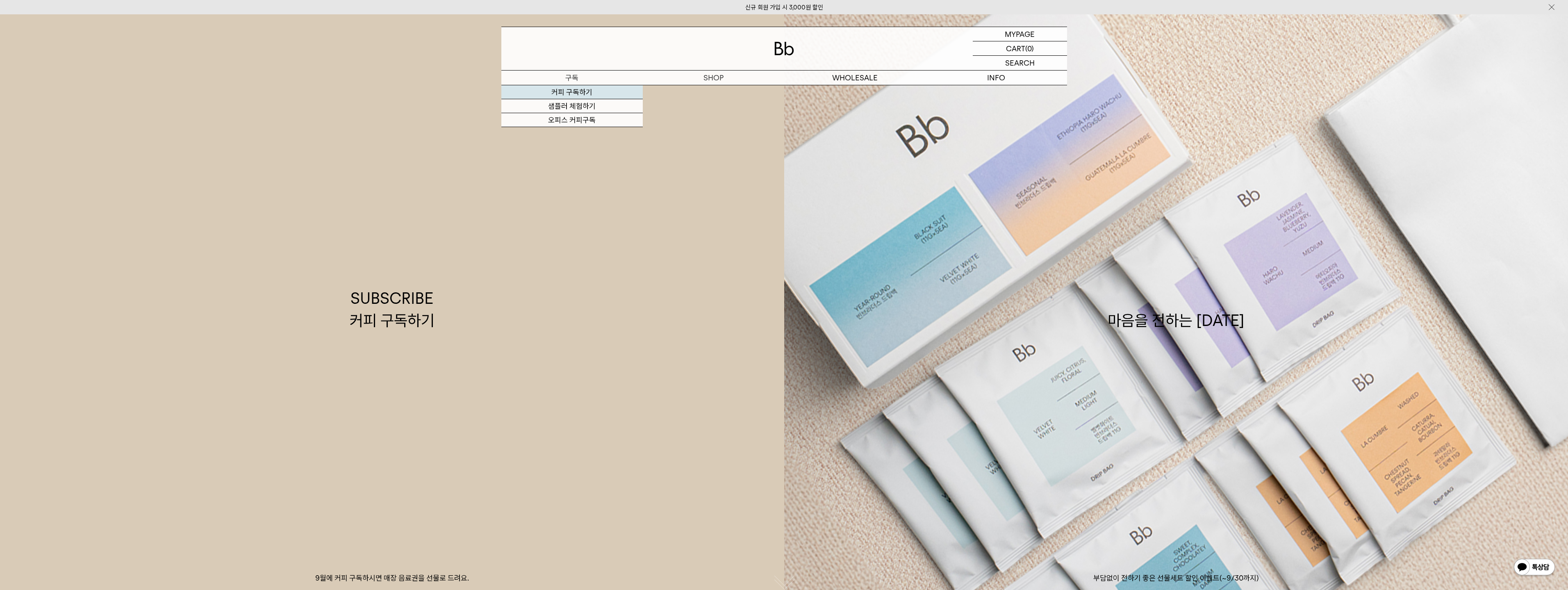
click at [581, 89] on link "커피 구독하기" at bounding box center [572, 92] width 141 height 14
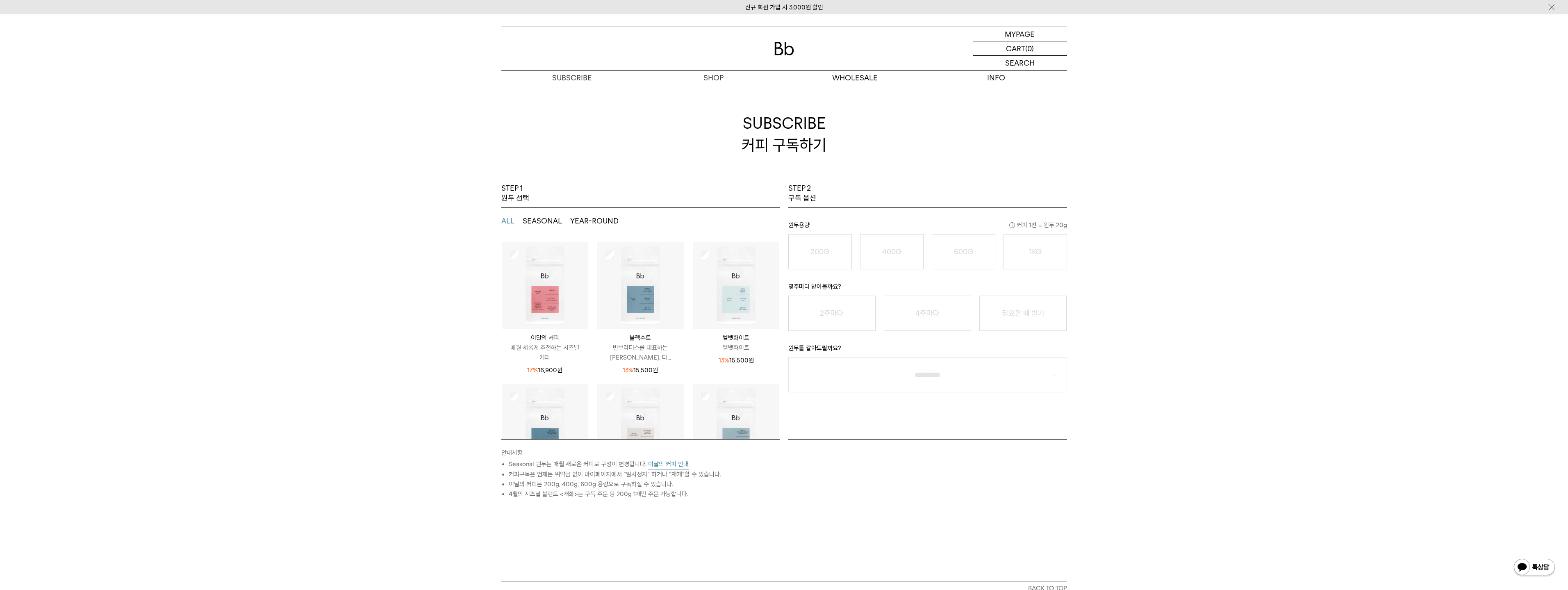
scroll to position [24, 0]
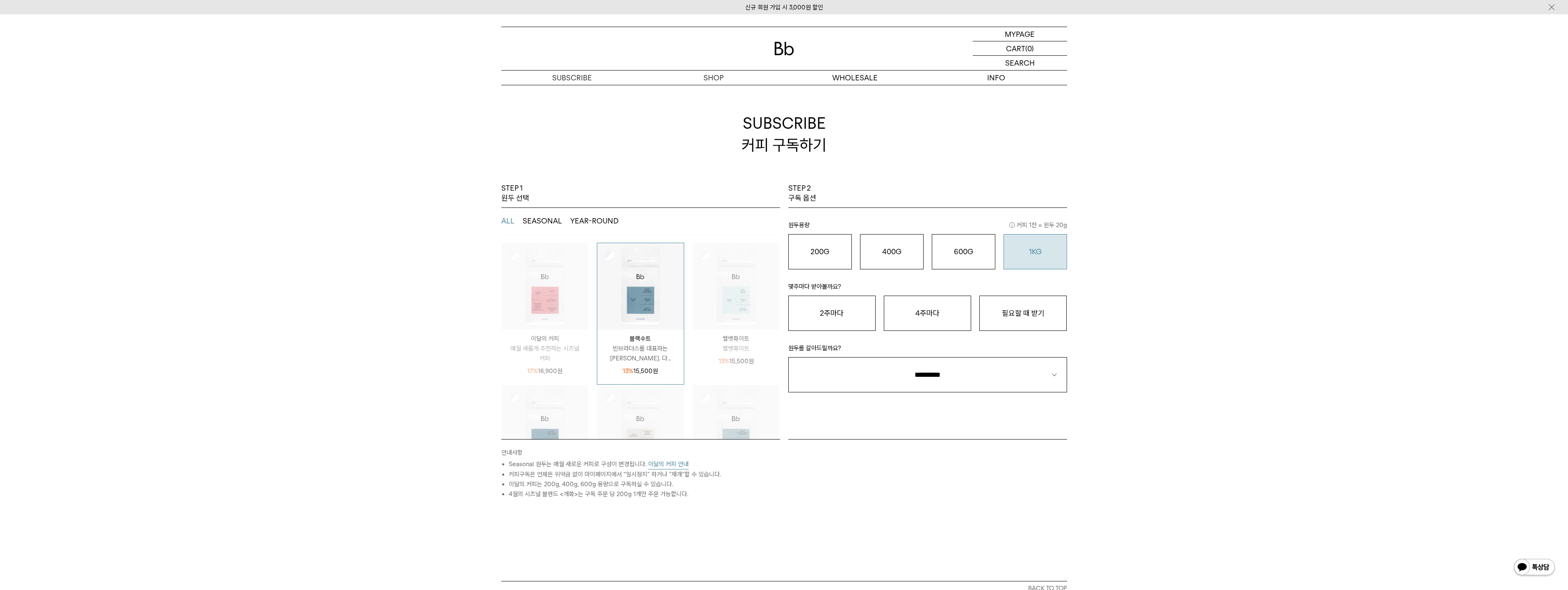
click at [1054, 243] on button "1KG 49,900 원" at bounding box center [1035, 251] width 64 height 35
click at [1048, 317] on button "필요할 때 받기" at bounding box center [1023, 313] width 87 height 35
click at [1006, 347] on p "원두를 갈아드릴까요?" at bounding box center [927, 350] width 278 height 14
click at [985, 368] on select "**********" at bounding box center [927, 374] width 278 height 35
select select "**"
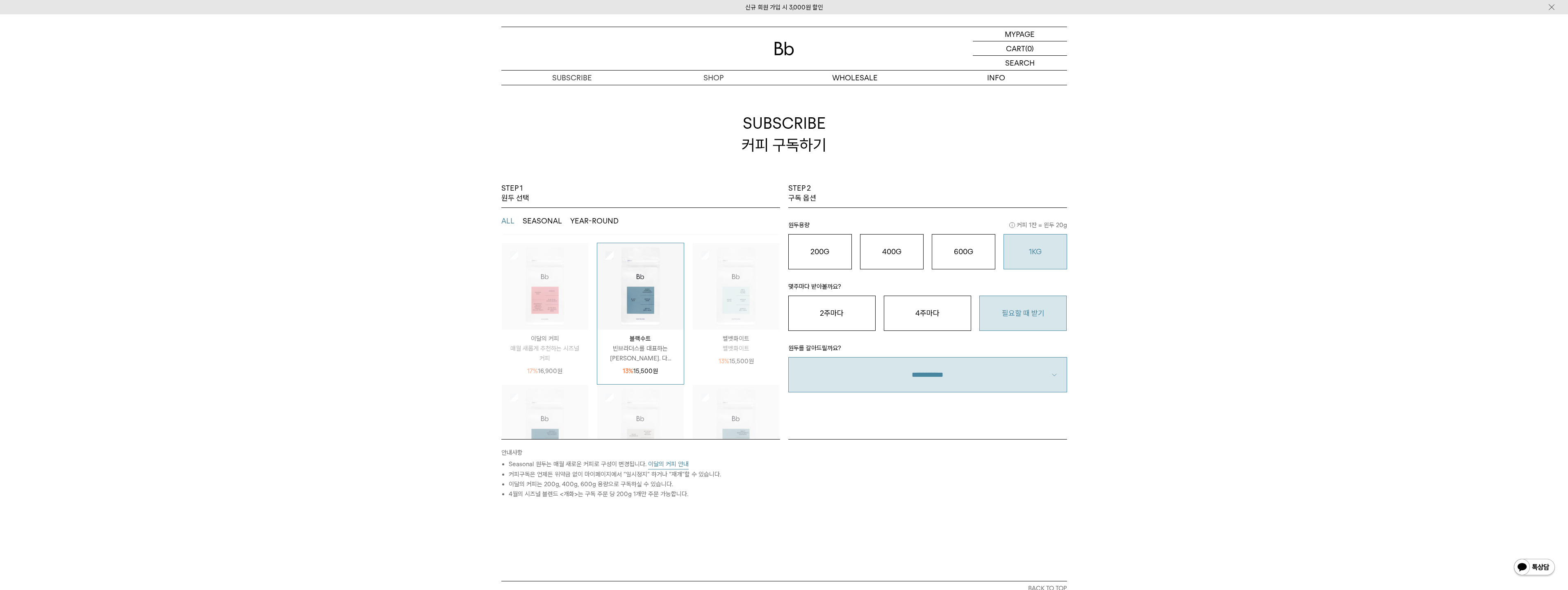
click at [788, 357] on select "**********" at bounding box center [927, 374] width 278 height 35
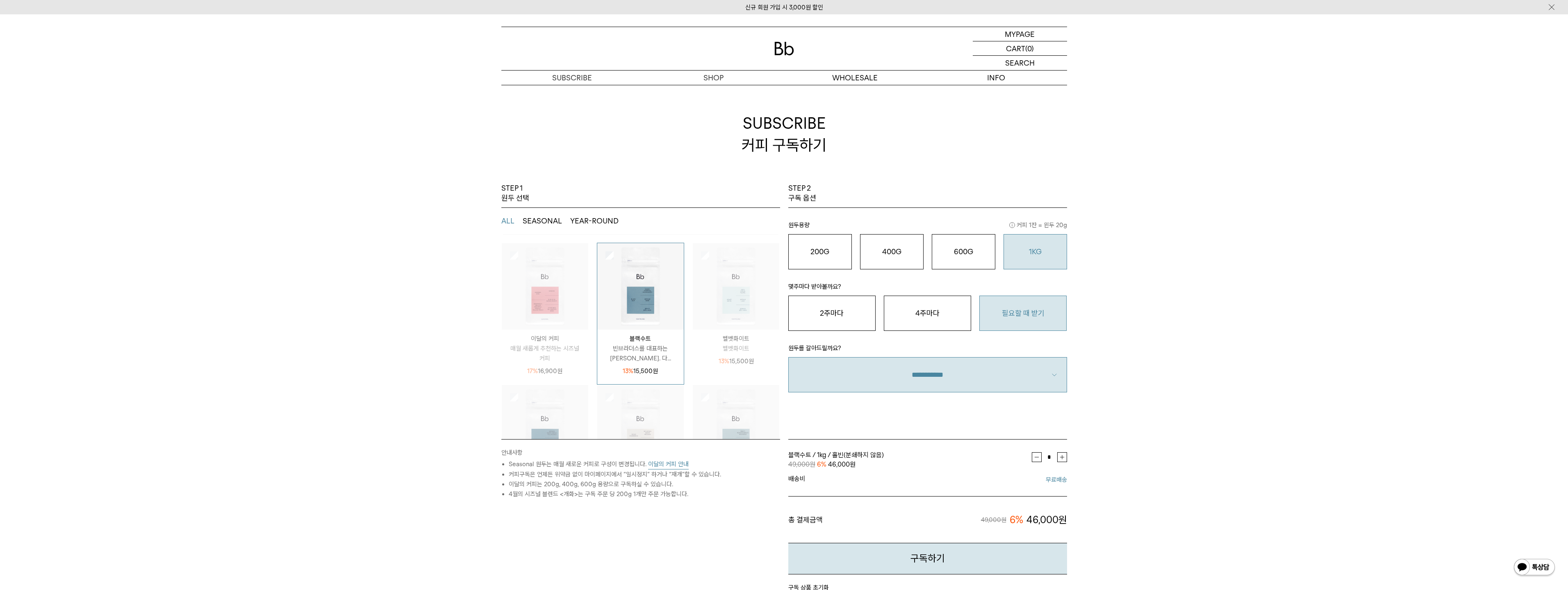
click at [1177, 305] on div "STEP 1 원두 선택 ALL SEASONAL YEAR-ROUND SEASONAL은 매월 새롭게 추천하는 싱글오리진 원두, YEAR-ROUND…" at bounding box center [784, 428] width 1568 height 491
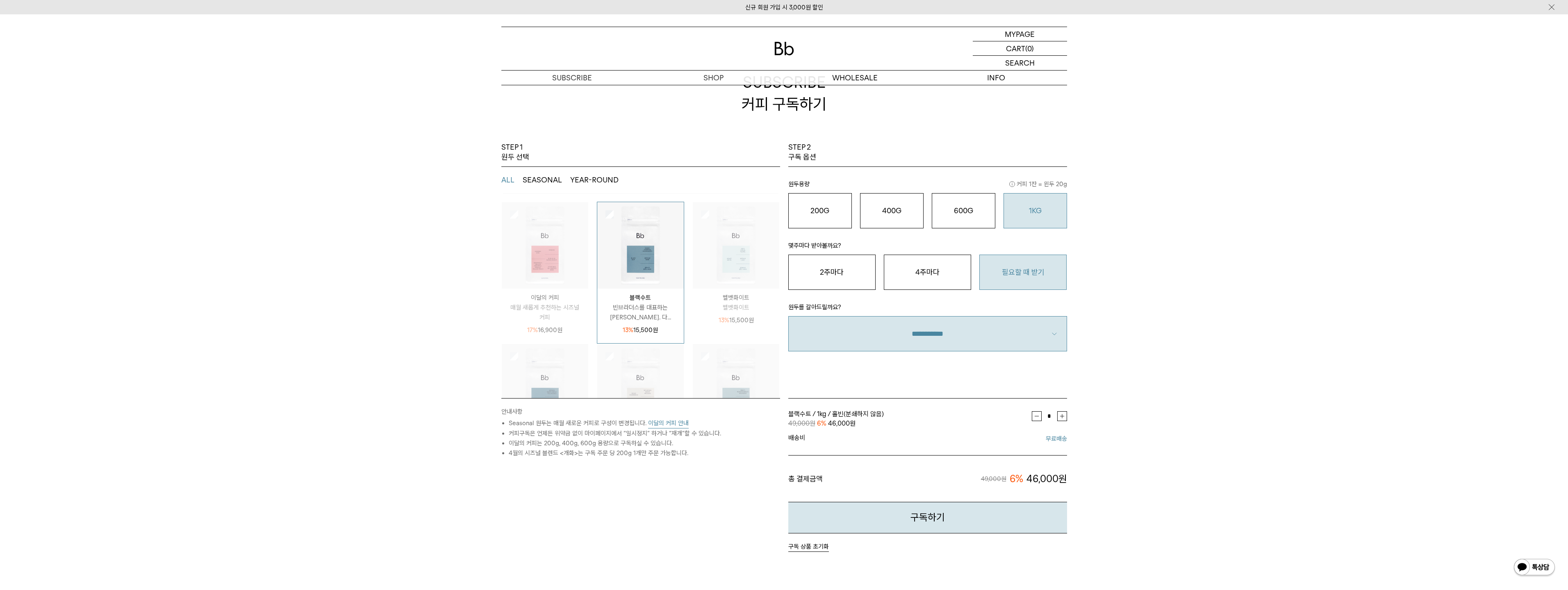
scroll to position [82, 0]
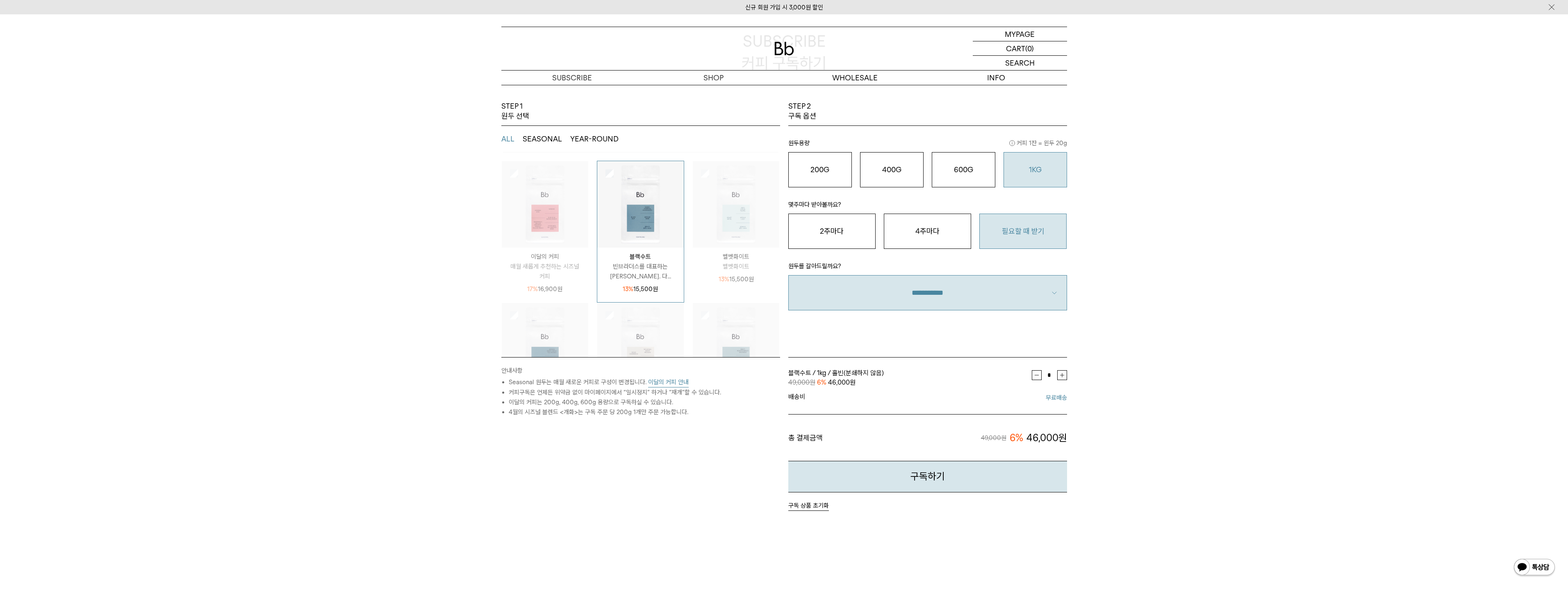
click at [1191, 431] on div "STEP 1 원두 선택 ALL SEASONAL YEAR-ROUND SEASONAL은 매월 새롭게 추천하는 싱글오리진 원두, YEAR-ROUND…" at bounding box center [784, 347] width 1568 height 491
click at [965, 172] on o "600G" at bounding box center [963, 169] width 20 height 9
click at [1046, 172] on div "1KG 49,900 원" at bounding box center [1035, 170] width 55 height 10
click at [962, 171] on o "600G" at bounding box center [963, 169] width 20 height 9
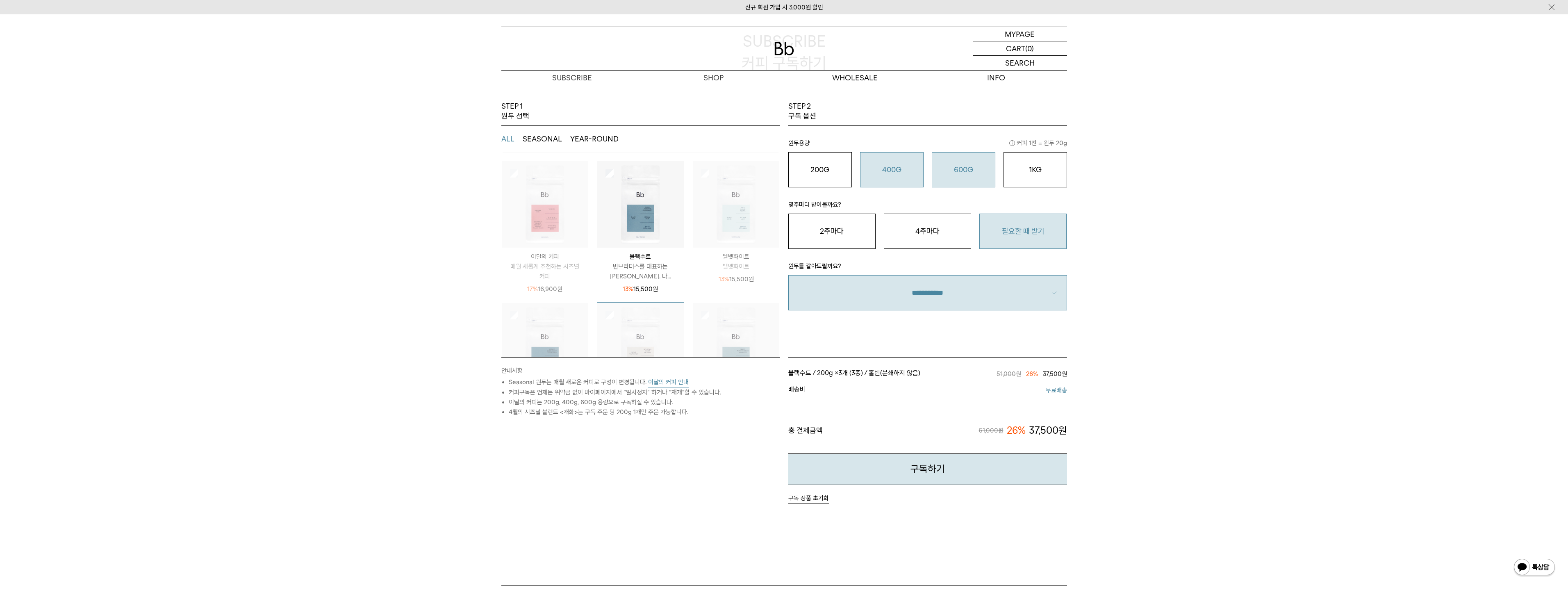
click at [882, 167] on o "400G" at bounding box center [891, 169] width 20 height 9
click at [983, 168] on div "600G 43,000 원" at bounding box center [963, 170] width 55 height 10
click at [831, 174] on div "200G 16,900 원" at bounding box center [820, 170] width 55 height 10
click at [952, 166] on div "600G 43,000 원" at bounding box center [963, 170] width 55 height 10
click at [821, 163] on button "200G 16,900 원" at bounding box center [820, 170] width 64 height 35
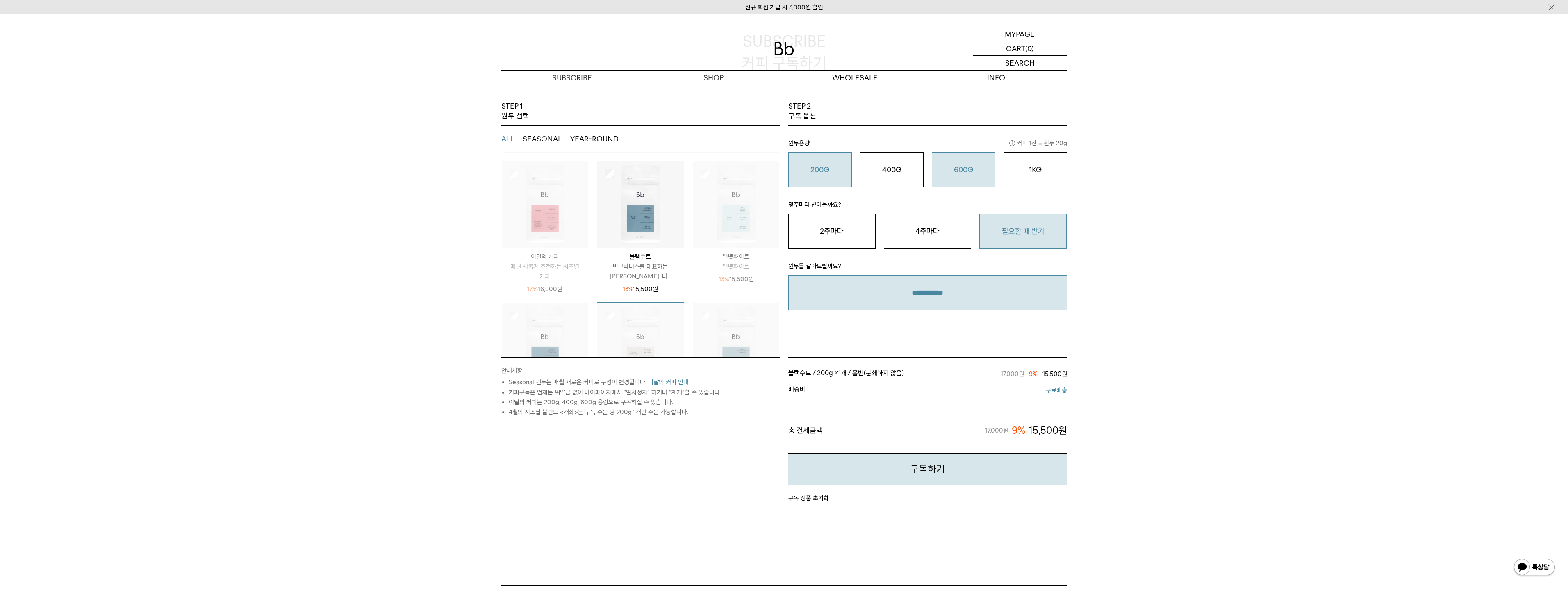
click at [952, 174] on div "600G 43,000 원" at bounding box center [963, 170] width 55 height 10
click at [815, 176] on button "200G 16,900 원" at bounding box center [820, 170] width 64 height 35
click at [1042, 174] on div "1KG 49,900 원" at bounding box center [1035, 170] width 55 height 10
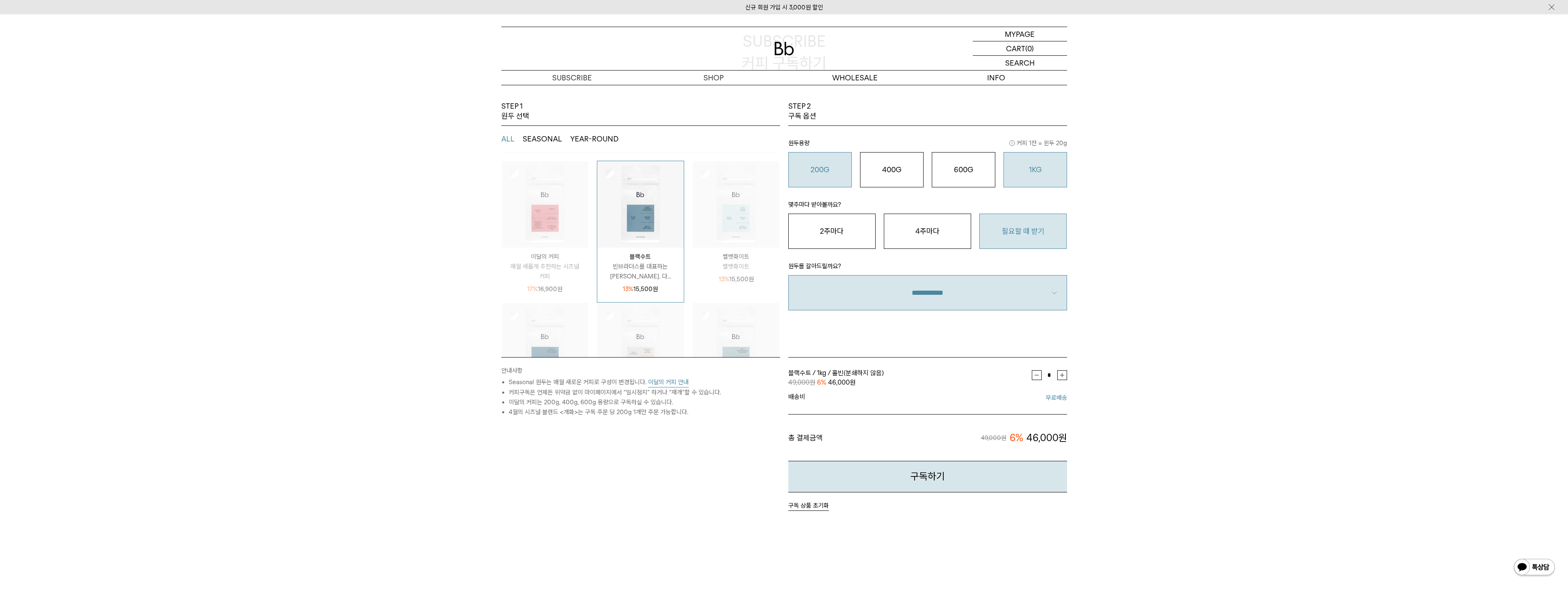
click at [811, 166] on o "200G" at bounding box center [820, 169] width 19 height 9
click at [1043, 186] on button "1KG 49,900 원" at bounding box center [1035, 170] width 64 height 35
click at [973, 168] on div "600G 43,000 원" at bounding box center [963, 170] width 55 height 10
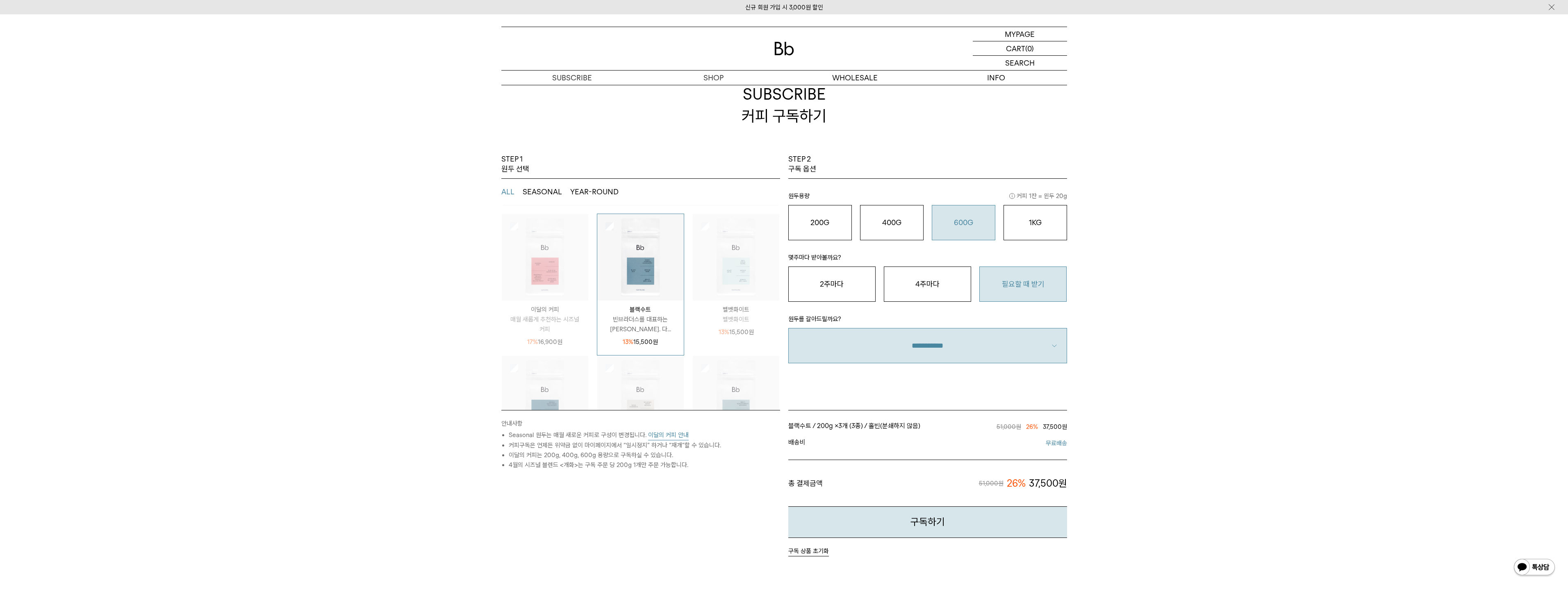
scroll to position [111, 0]
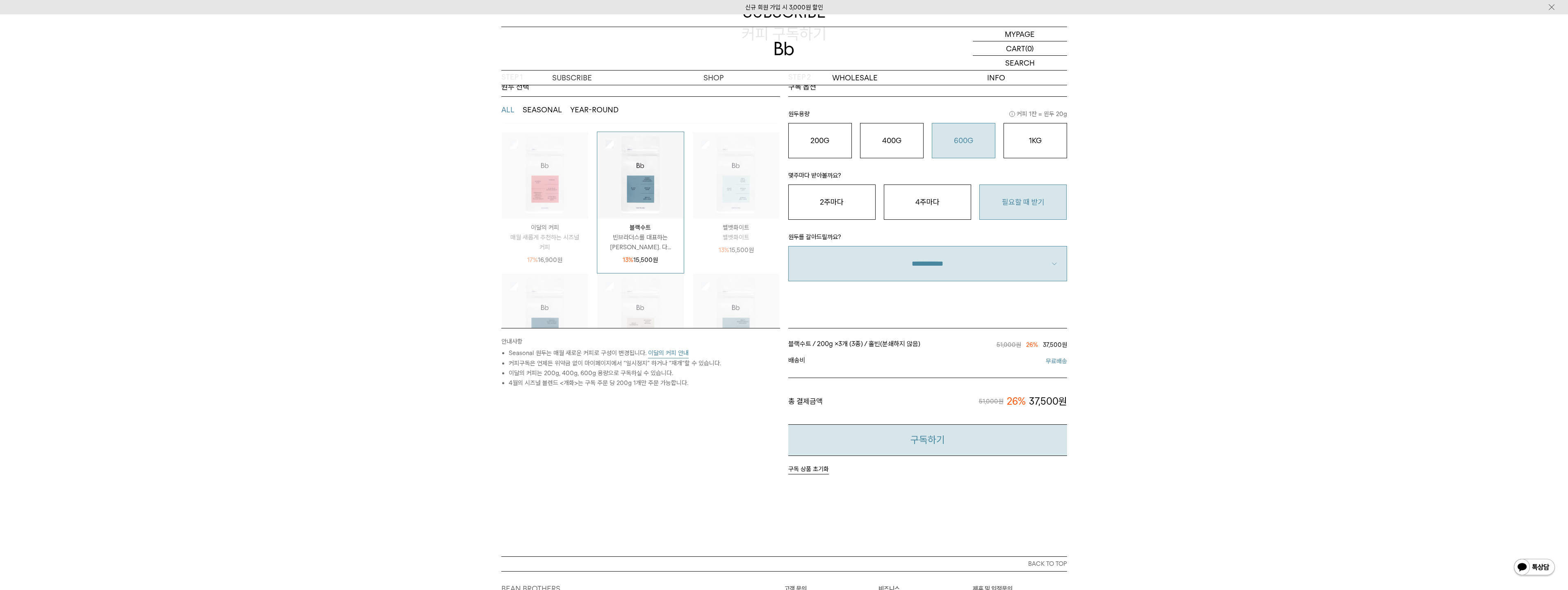
click at [971, 442] on button "구독하기" at bounding box center [927, 440] width 278 height 32
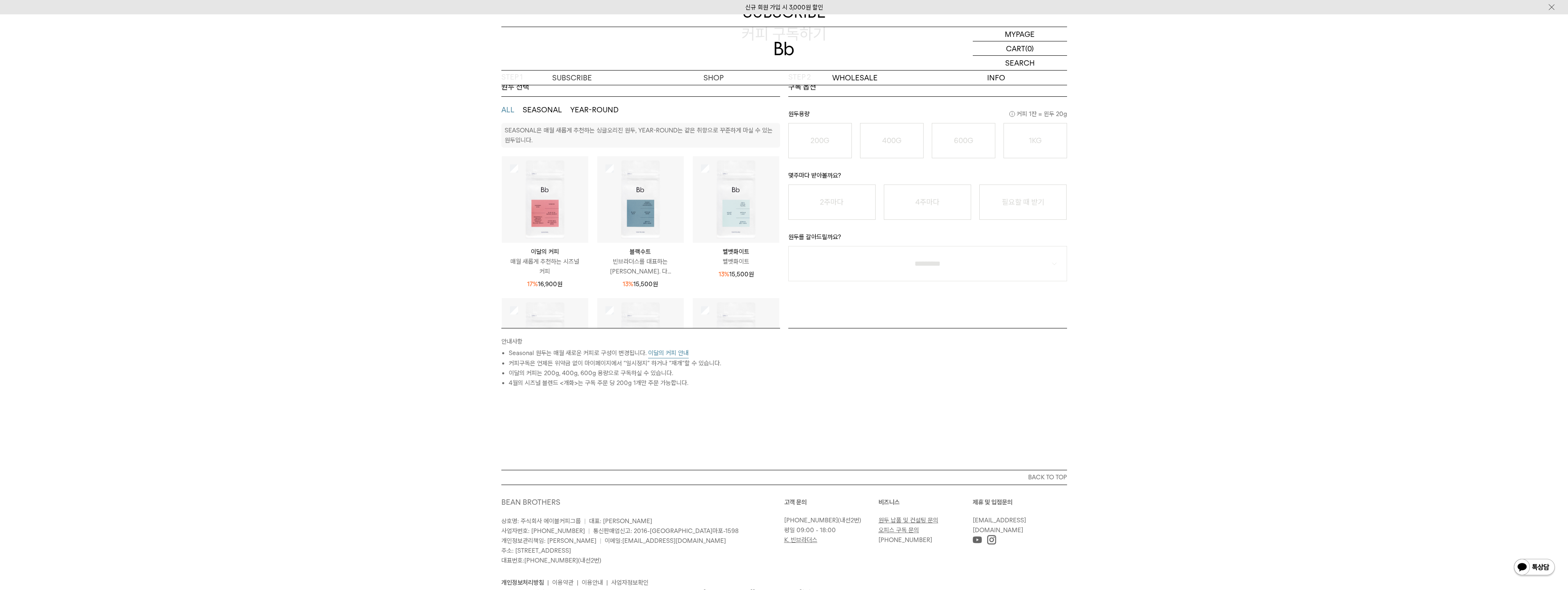
click at [638, 197] on img at bounding box center [641, 199] width 87 height 87
click at [958, 132] on button "600G 43,000 원" at bounding box center [963, 141] width 64 height 35
click at [958, 139] on o "600G" at bounding box center [963, 140] width 20 height 9
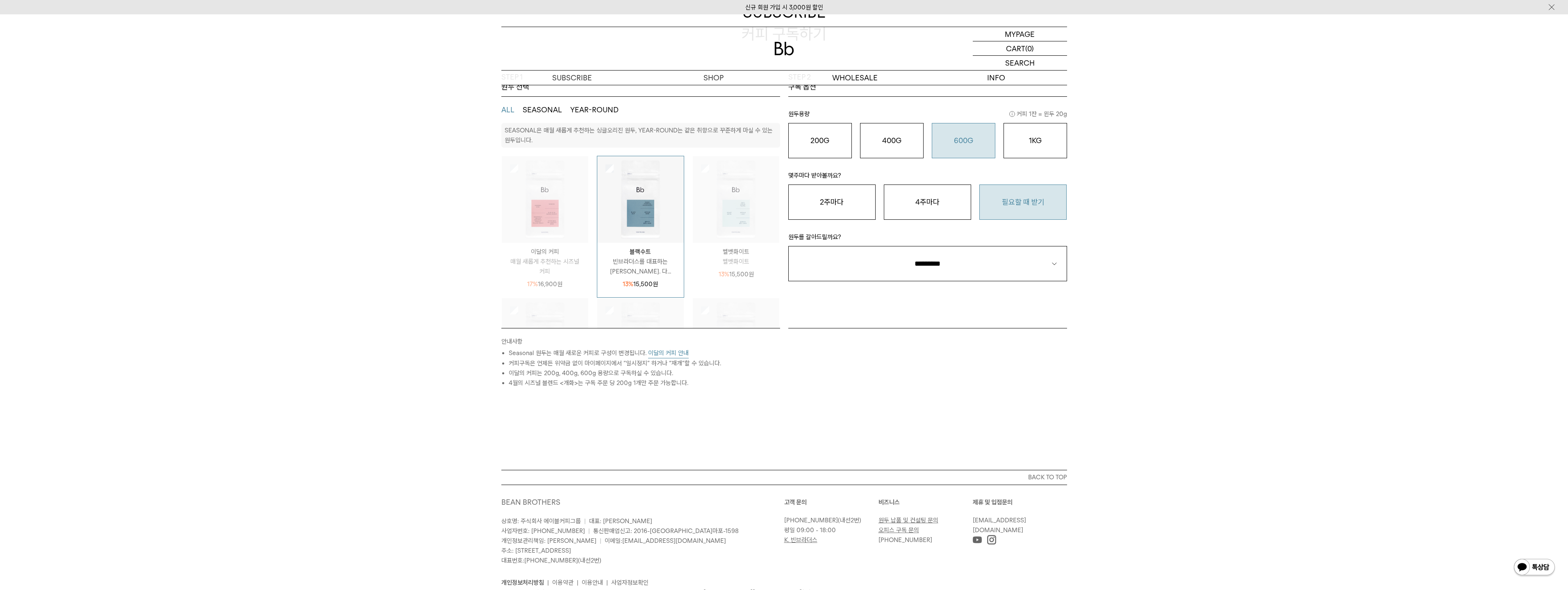
click at [1014, 201] on button "필요할 때 받기" at bounding box center [1023, 202] width 87 height 35
click at [971, 262] on select "**********" at bounding box center [927, 264] width 278 height 35
select select "**"
click at [788, 246] on select "**********" at bounding box center [927, 264] width 278 height 35
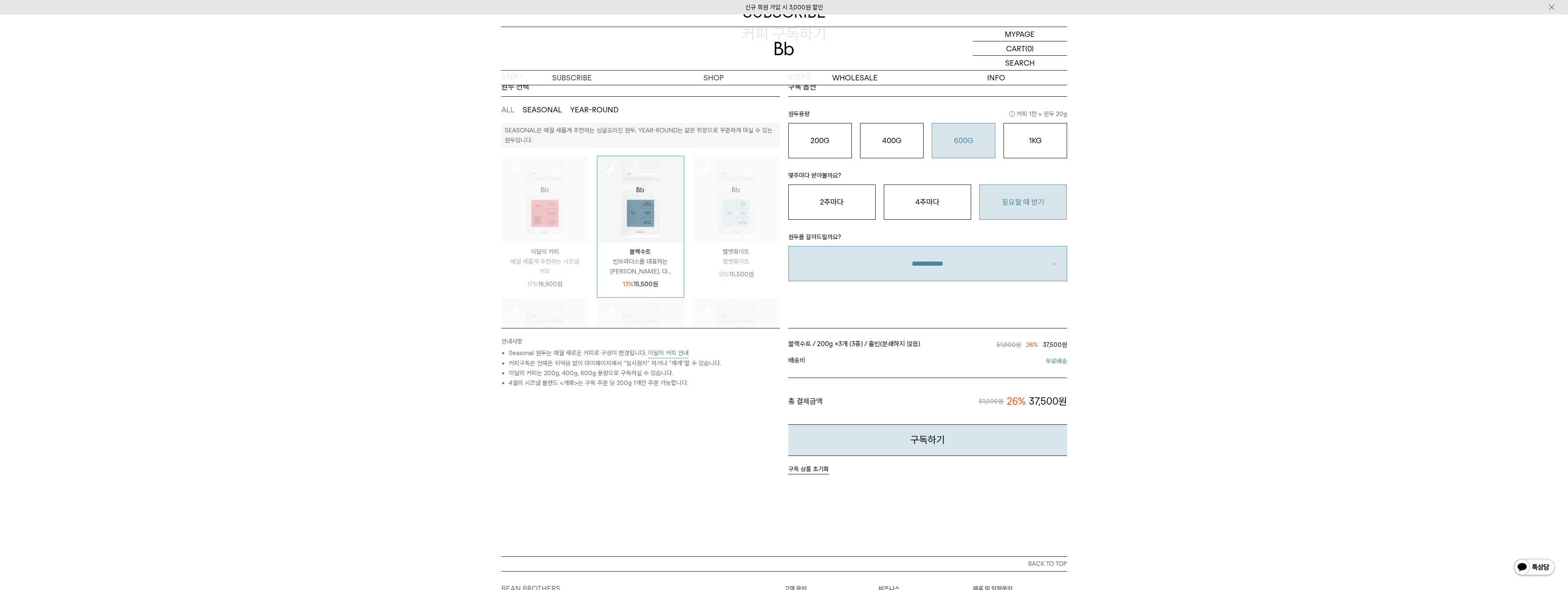
click at [1149, 243] on div "STEP 1 원두 선택 ALL SEASONAL YEAR-ROUND SEASONAL은 매월 새롭게 추천하는 싱글오리진 원두, YEAR-ROUND…" at bounding box center [784, 314] width 1568 height 484
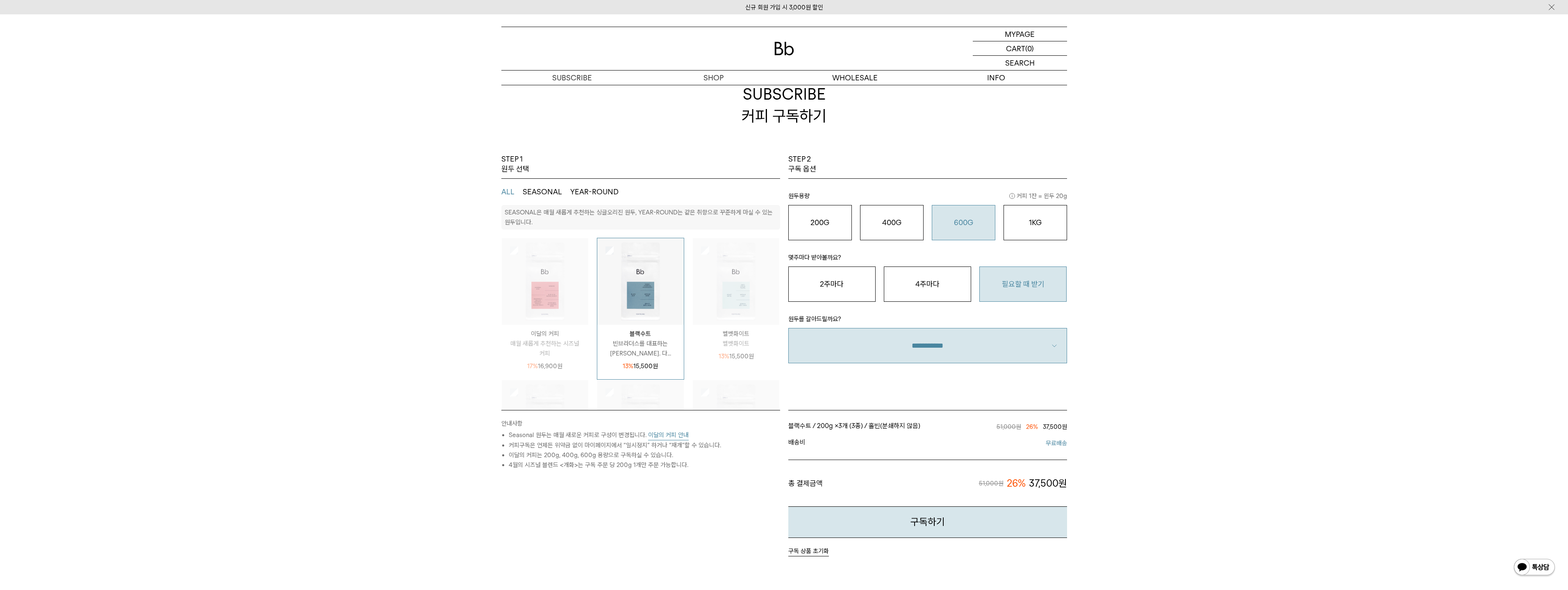
click at [967, 216] on button "600G 43,000 원" at bounding box center [963, 222] width 64 height 35
click at [964, 226] on div "600G 43,000 원" at bounding box center [963, 222] width 55 height 10
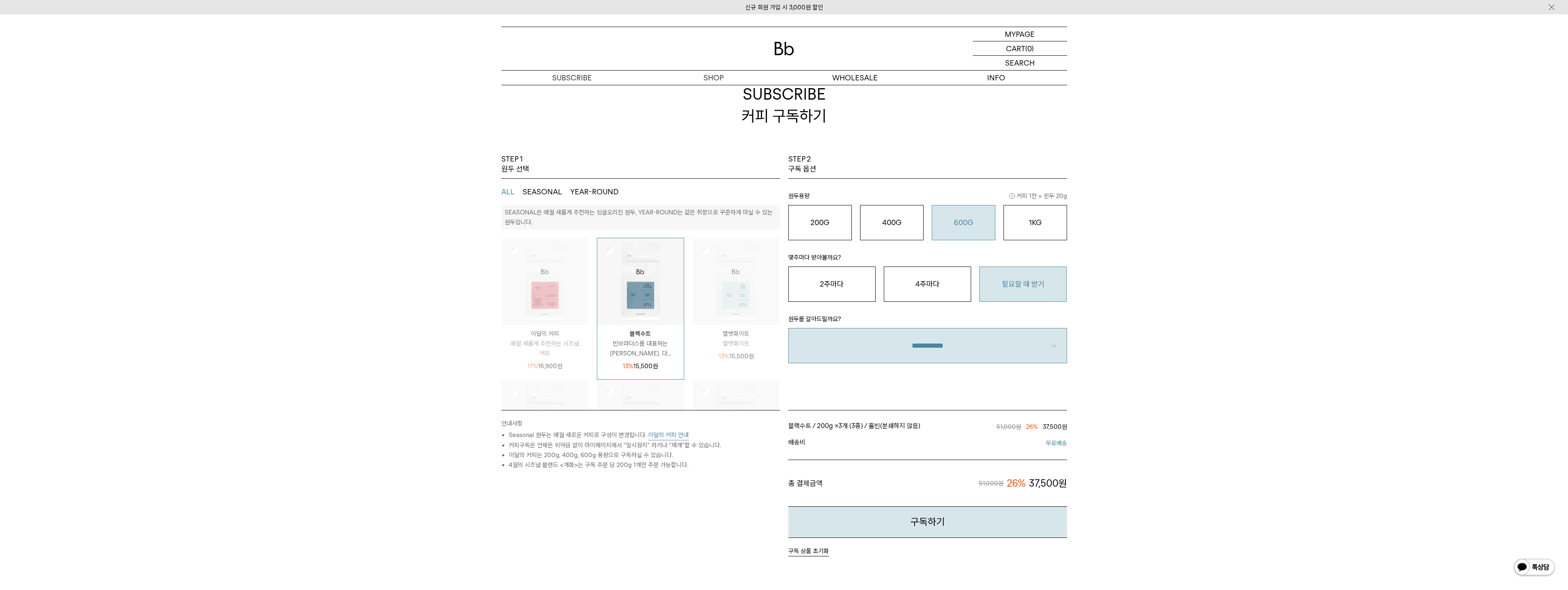
click at [964, 226] on div "600G 43,000 원" at bounding box center [963, 222] width 55 height 10
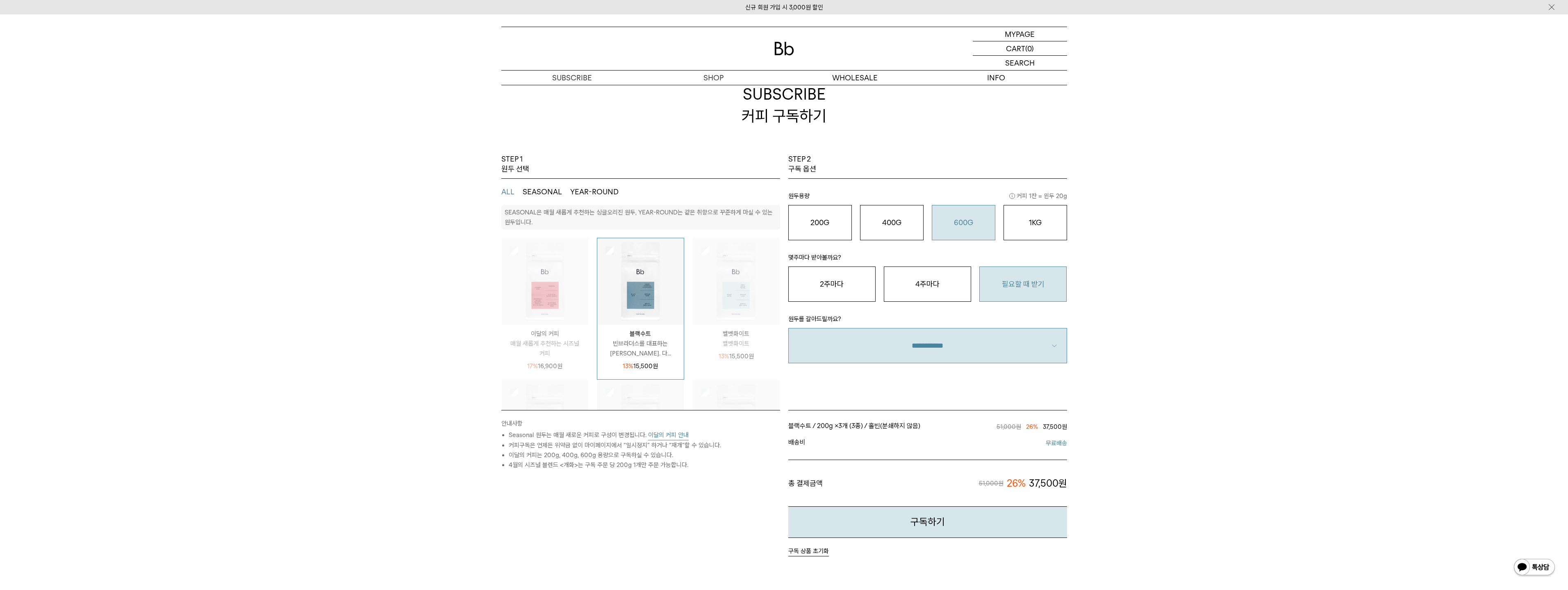
click at [964, 226] on div "600G 43,000 원" at bounding box center [963, 222] width 55 height 10
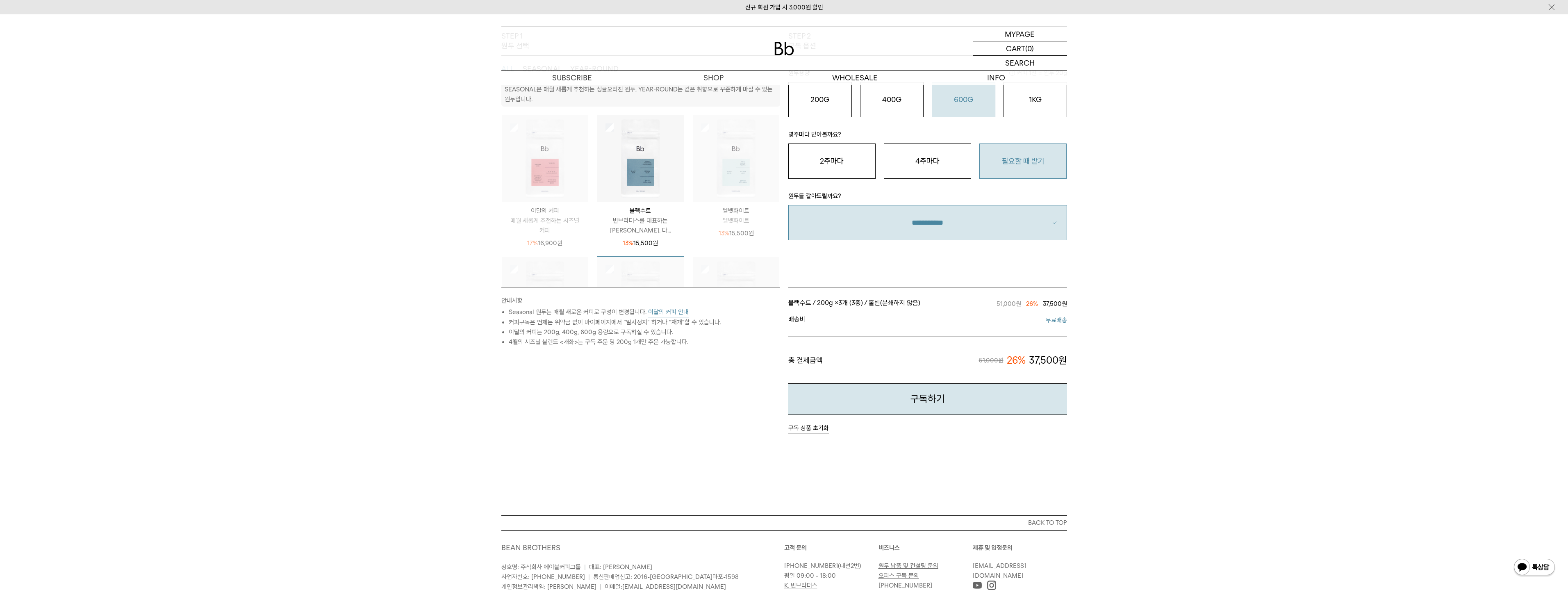
scroll to position [70, 0]
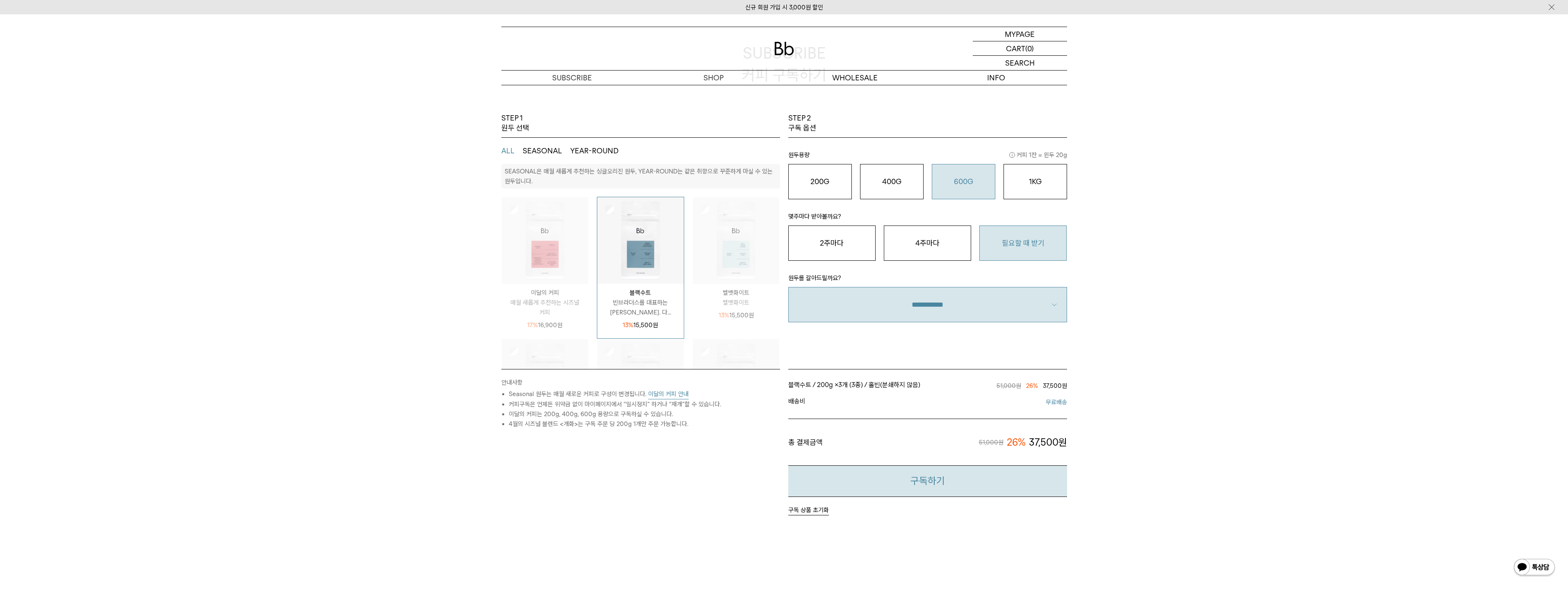
click at [931, 477] on button "구독하기" at bounding box center [927, 481] width 278 height 32
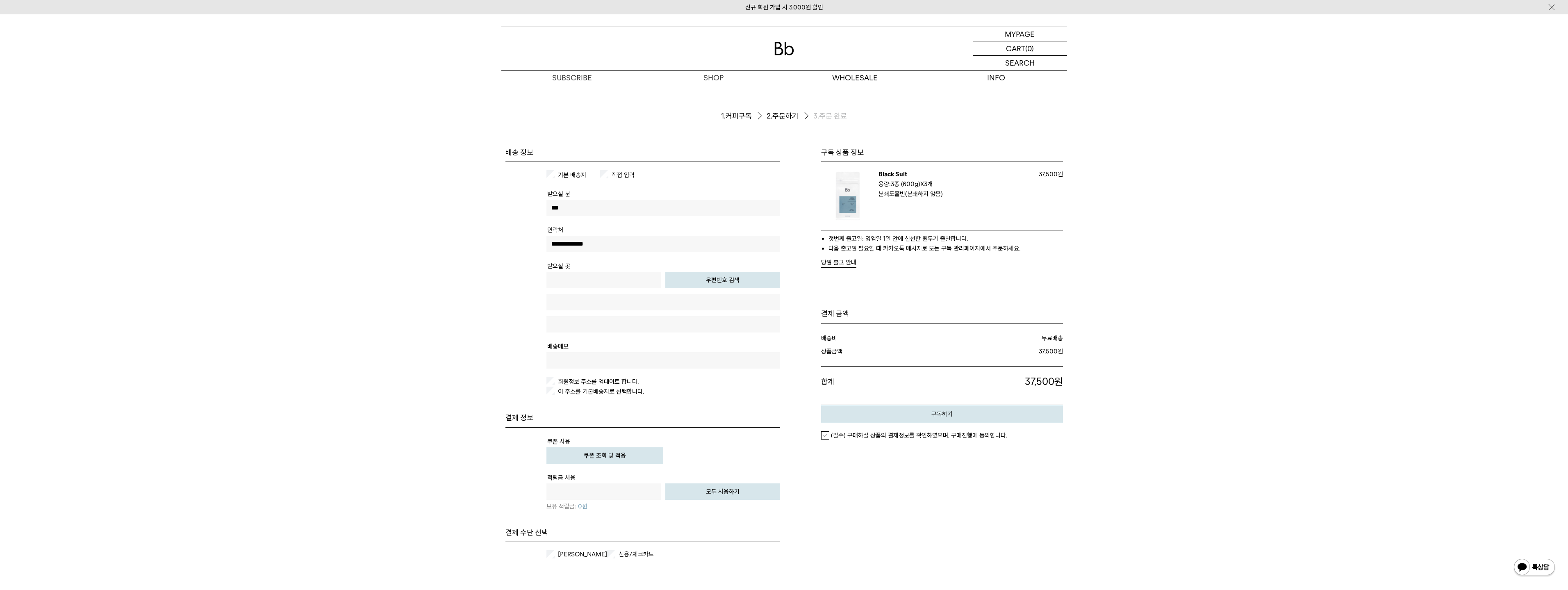
click at [956, 187] on p "용량: 3종 (600g) X 3개" at bounding box center [952, 184] width 147 height 10
click at [1102, 211] on form "주문서작성 / 결제 1. 커피구독 2. 주문하기 3. 주문 완료 구독 상품 정보 Black Suit 구독: 필요할때 받기 용량: 3종 (600…" at bounding box center [784, 367] width 1568 height 564
click at [689, 278] on button "우편번호 검색" at bounding box center [722, 280] width 115 height 16
type input "*****"
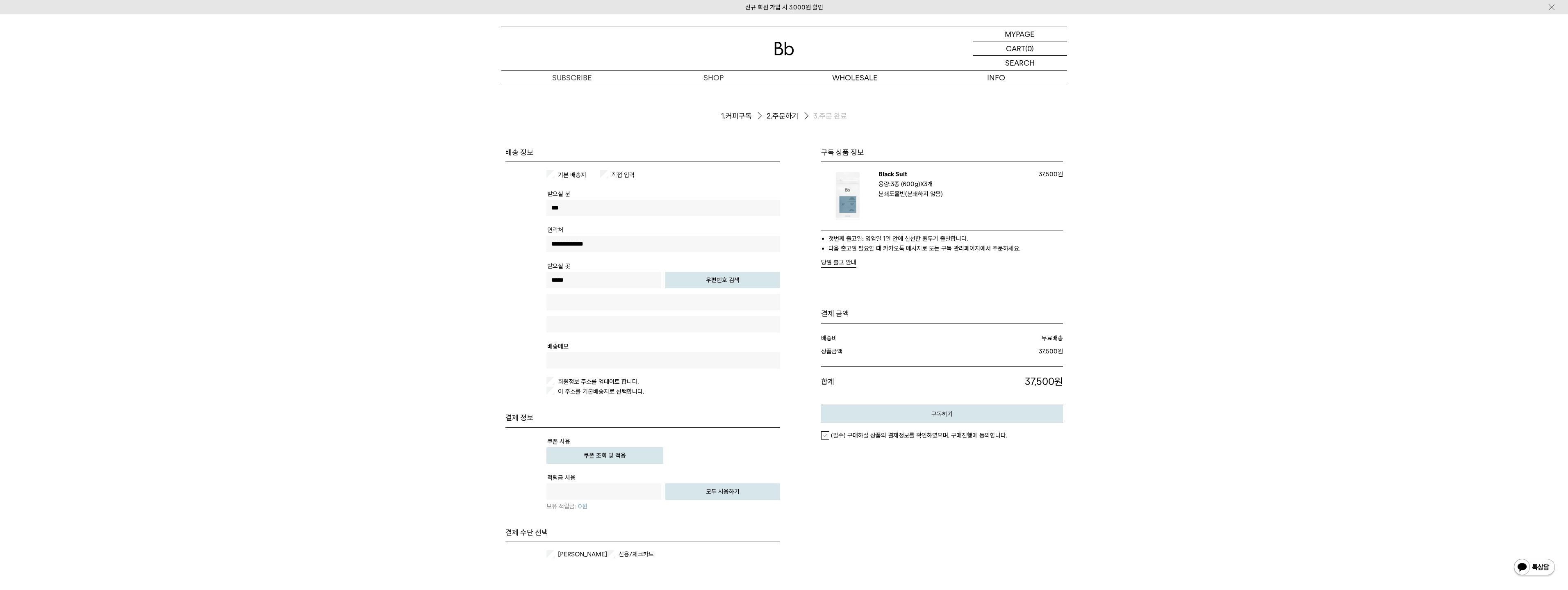
type input "**********"
click at [575, 323] on input "text" at bounding box center [663, 324] width 234 height 16
type input "********"
click at [488, 374] on form "주문서작성 / 결제 1. 커피구독 2. 주문하기 3. 주문 완료 구독 상품 정보 Black Suit 구독: 필요할때 받기 용량: 3종 (600…" at bounding box center [784, 367] width 1568 height 564
click at [566, 356] on input "text" at bounding box center [663, 360] width 234 height 16
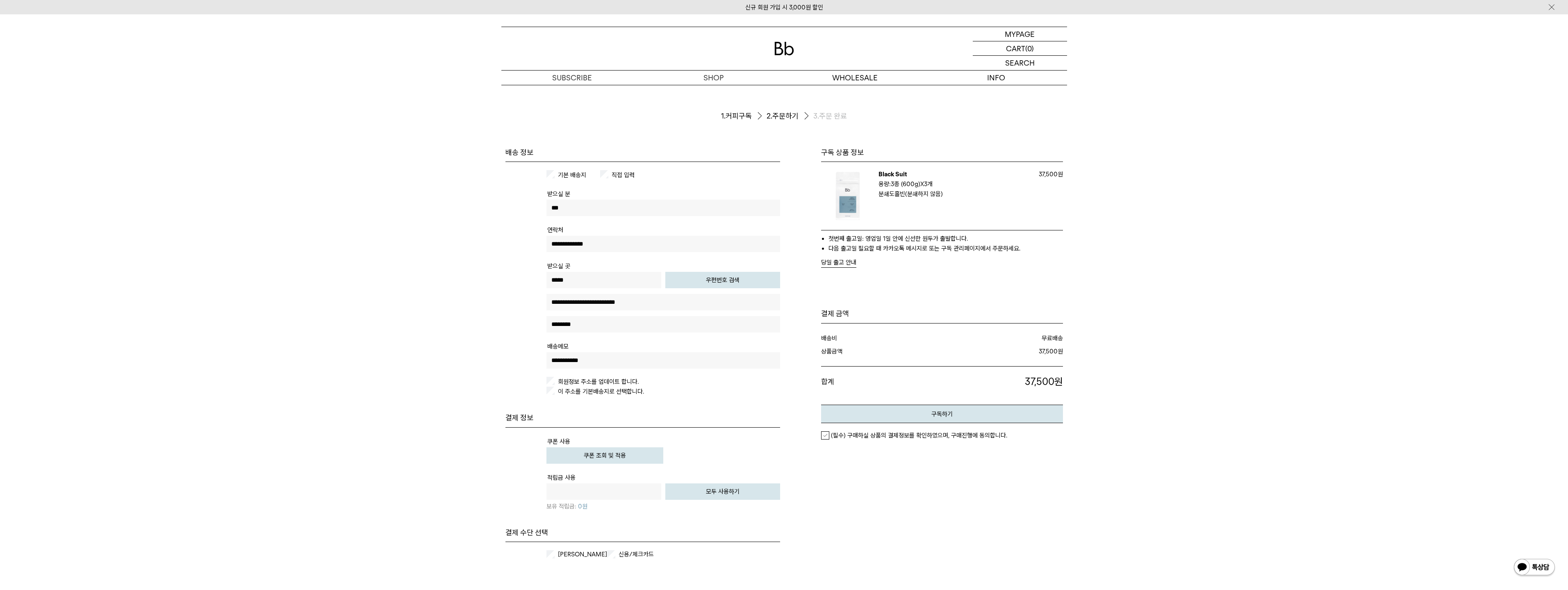
type input "**********"
click at [451, 392] on form "주문서작성 / 결제 1. 커피구독 2. 주문하기 3. 주문 완료 구독 상품 정보 Black Suit 구독: 필요할때 받기 용량: 3종 (600…" at bounding box center [784, 367] width 1568 height 564
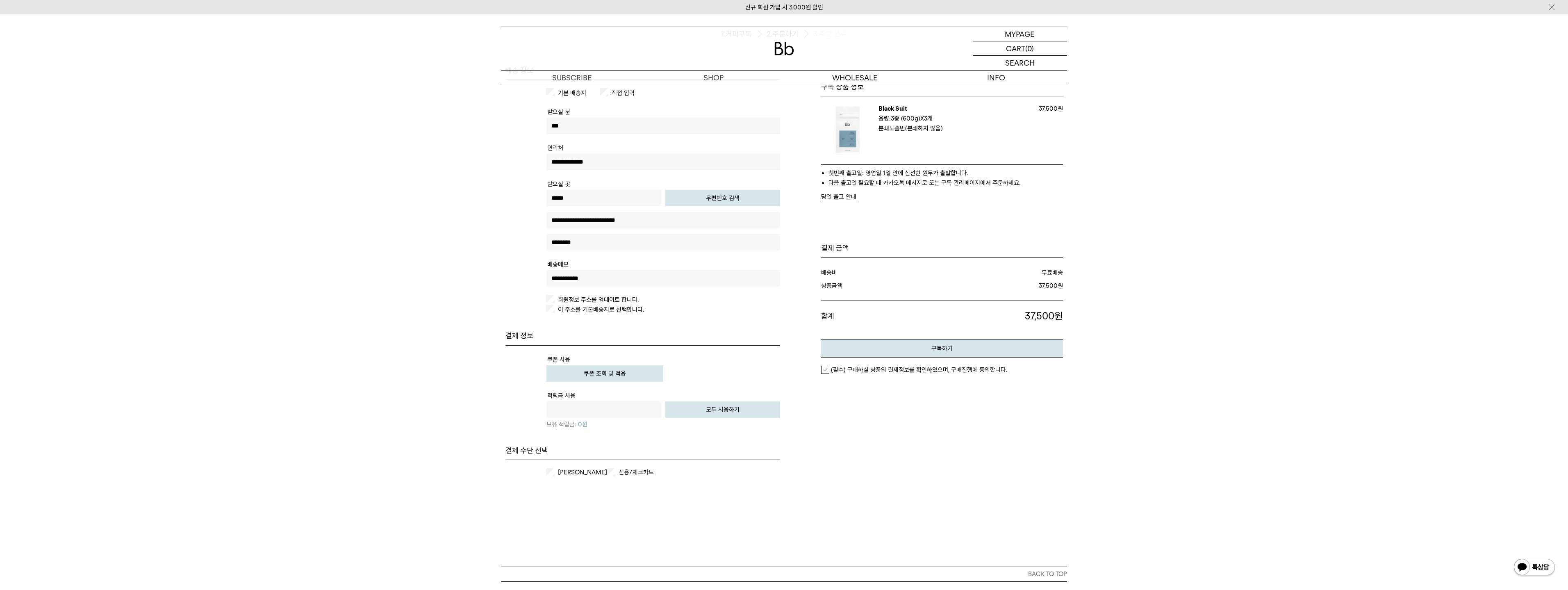
click at [561, 370] on button "쿠폰 조회 및 적용" at bounding box center [604, 373] width 117 height 16
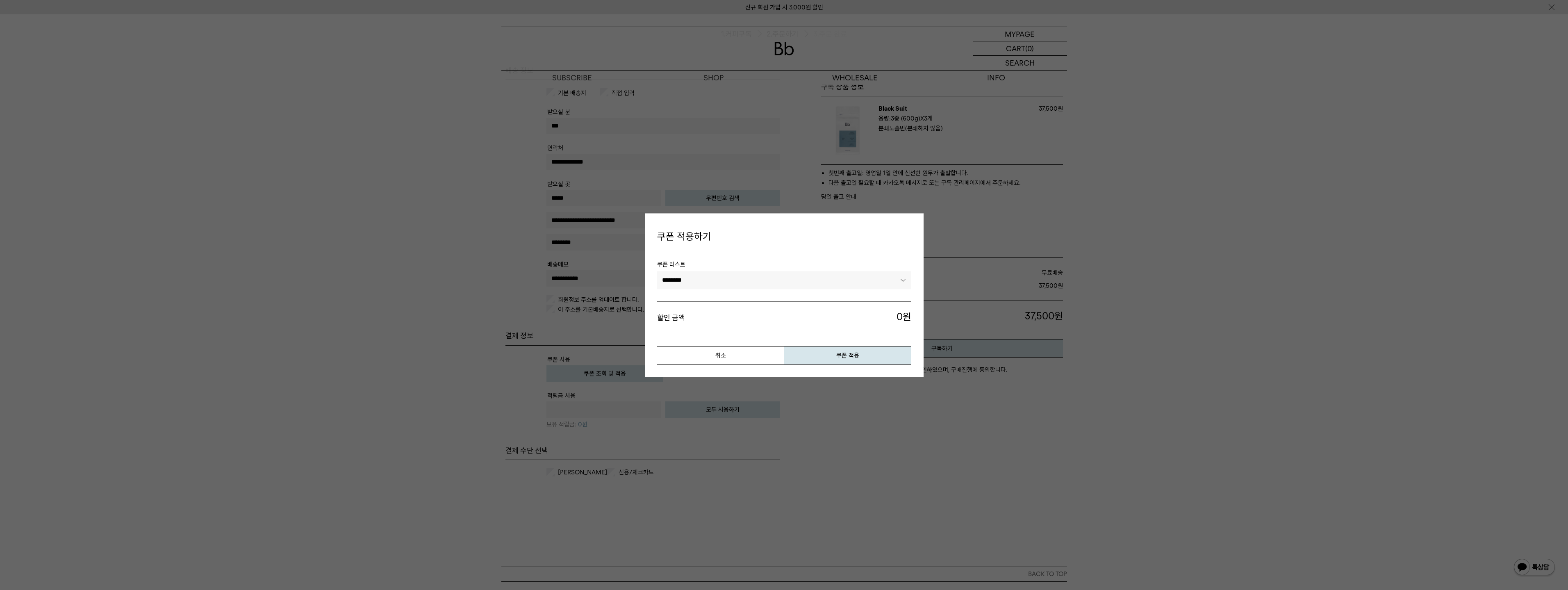
click at [717, 281] on select "********" at bounding box center [784, 280] width 254 height 18
click at [705, 355] on button "취소" at bounding box center [720, 355] width 127 height 18
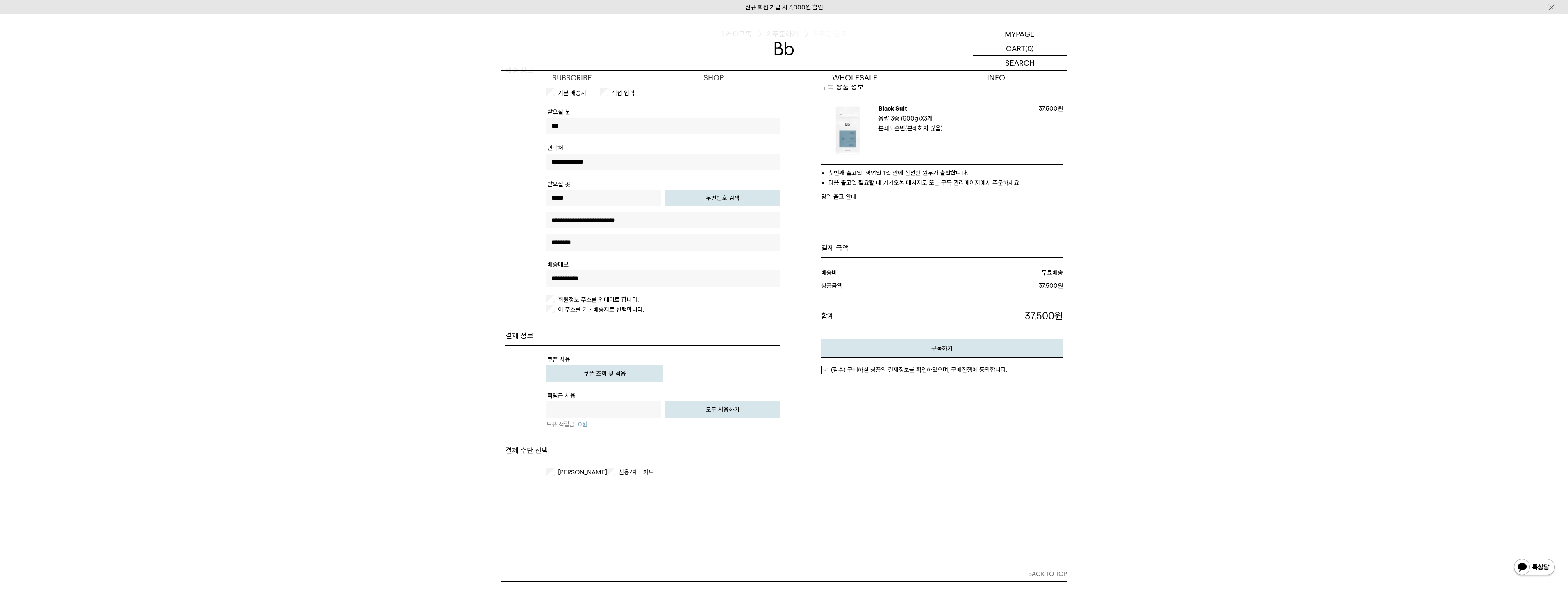
click at [822, 370] on label "(필수) 구매하실 상품의 결제정보를 확인하였으며, 구매진행에 동의합니다." at bounding box center [914, 370] width 186 height 8
click at [874, 348] on button "구독하기" at bounding box center [942, 348] width 242 height 18
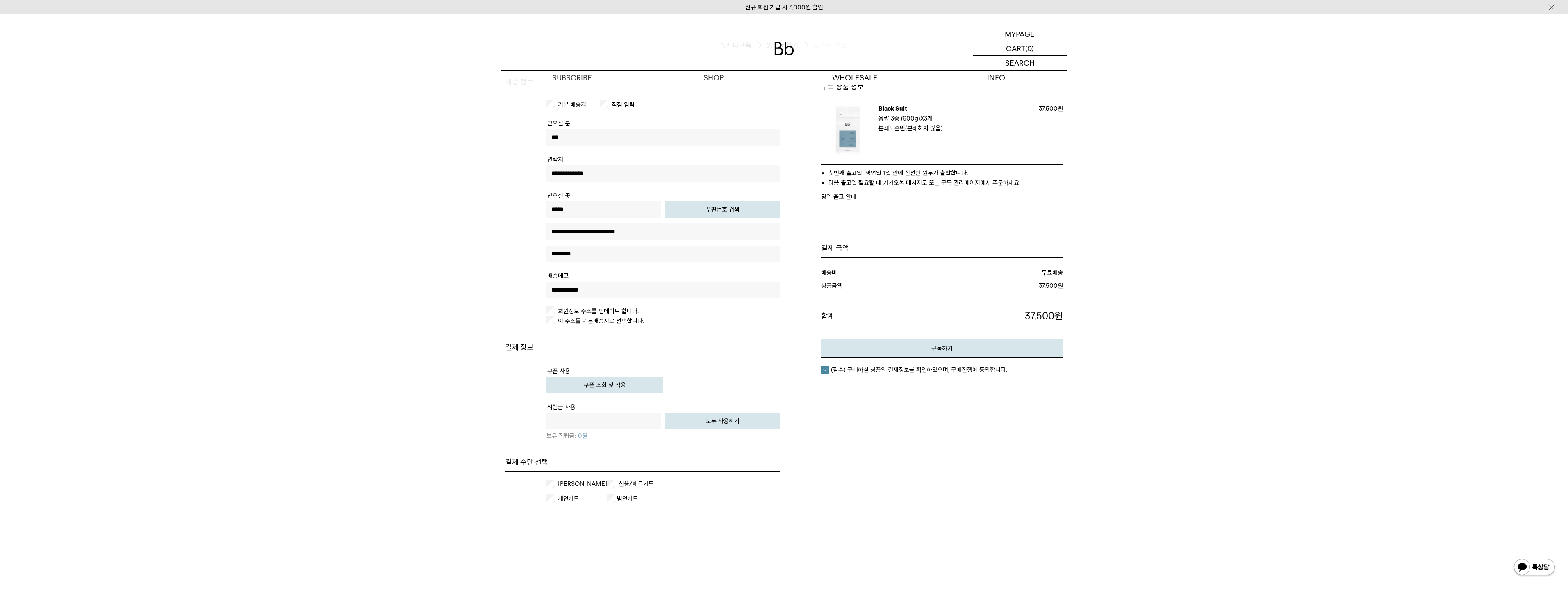
scroll to position [0, 0]
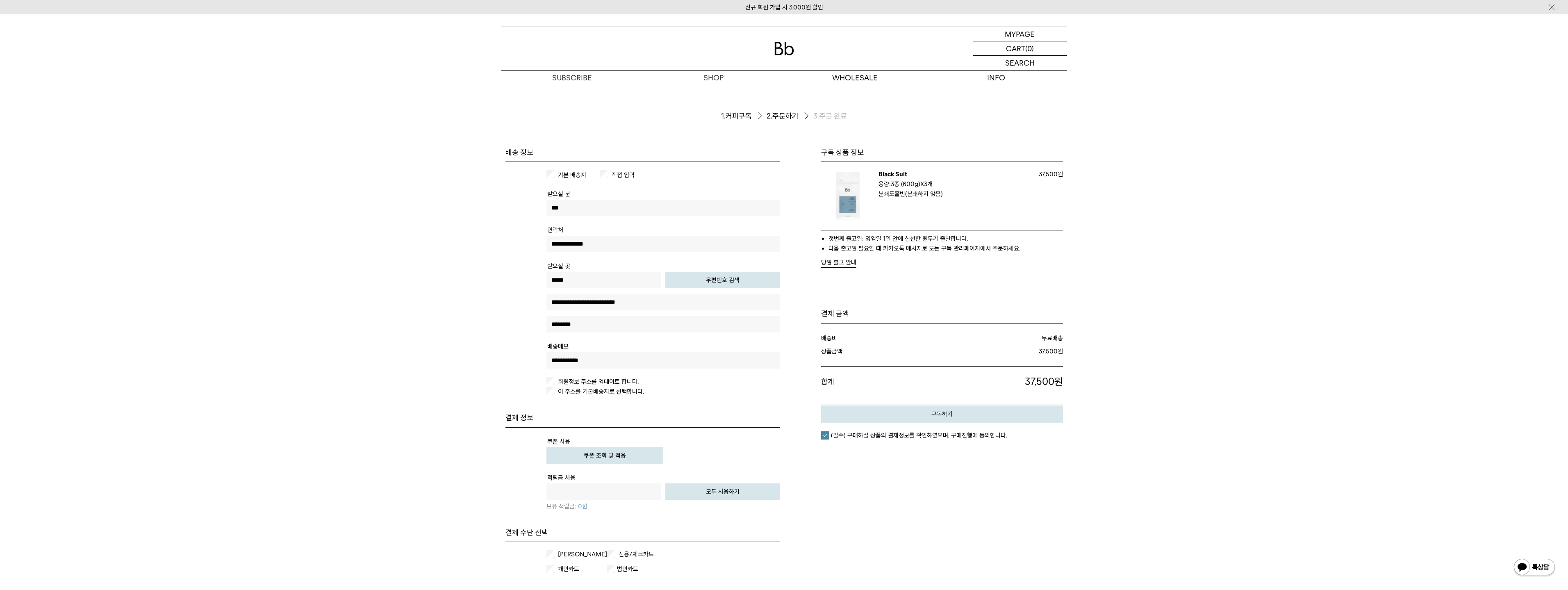
click at [785, 44] on img at bounding box center [784, 49] width 20 height 14
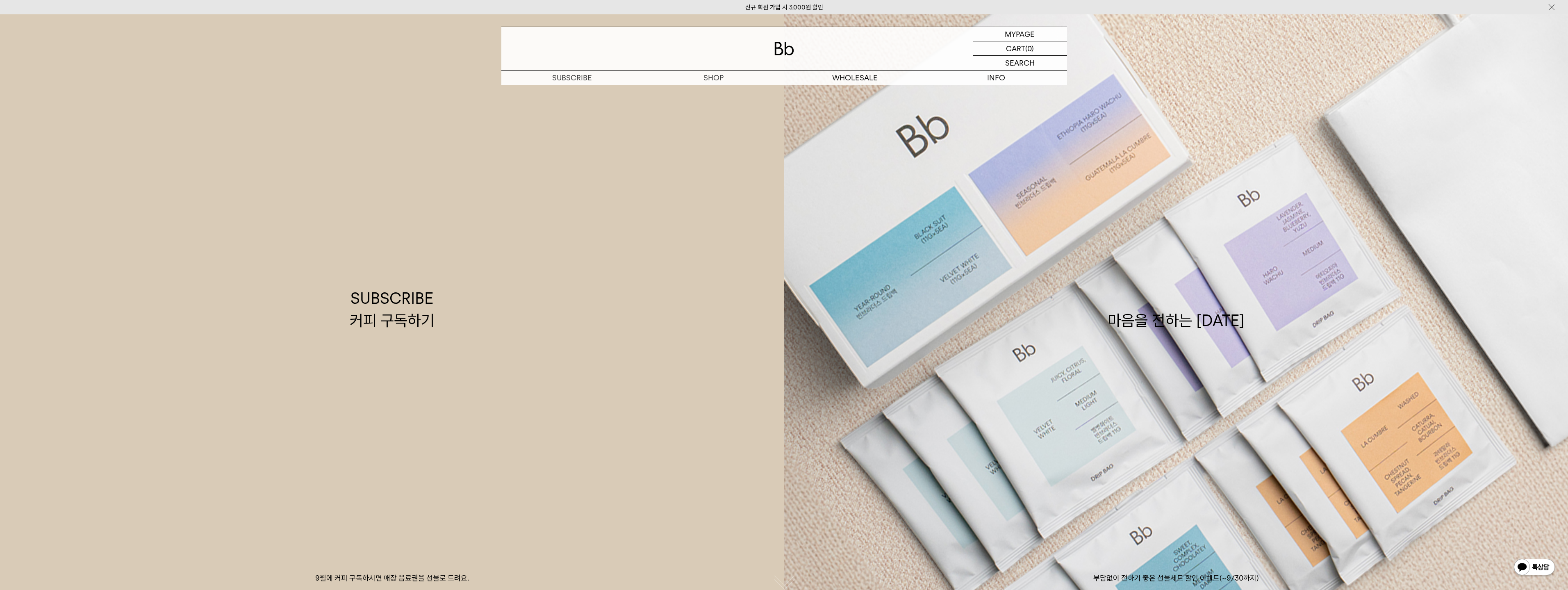
click at [779, 51] on img at bounding box center [784, 49] width 20 height 14
click at [781, 47] on img at bounding box center [784, 49] width 20 height 14
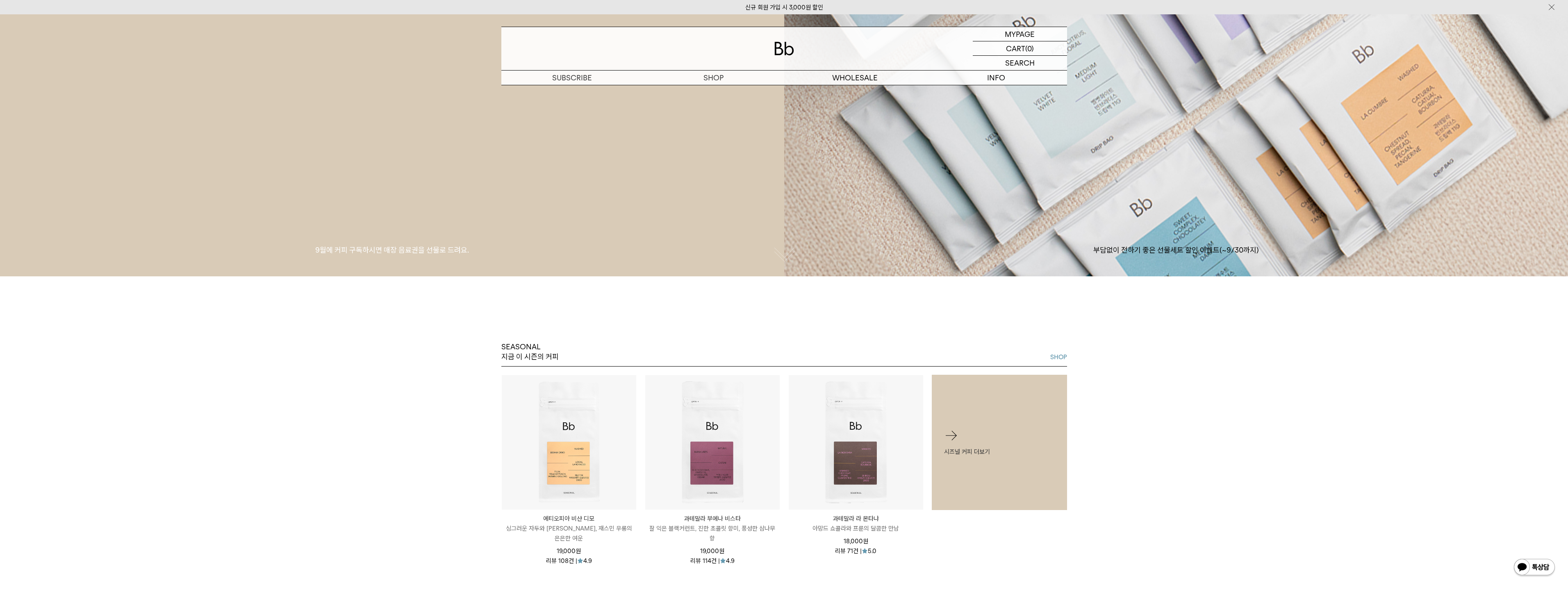
scroll to position [164, 0]
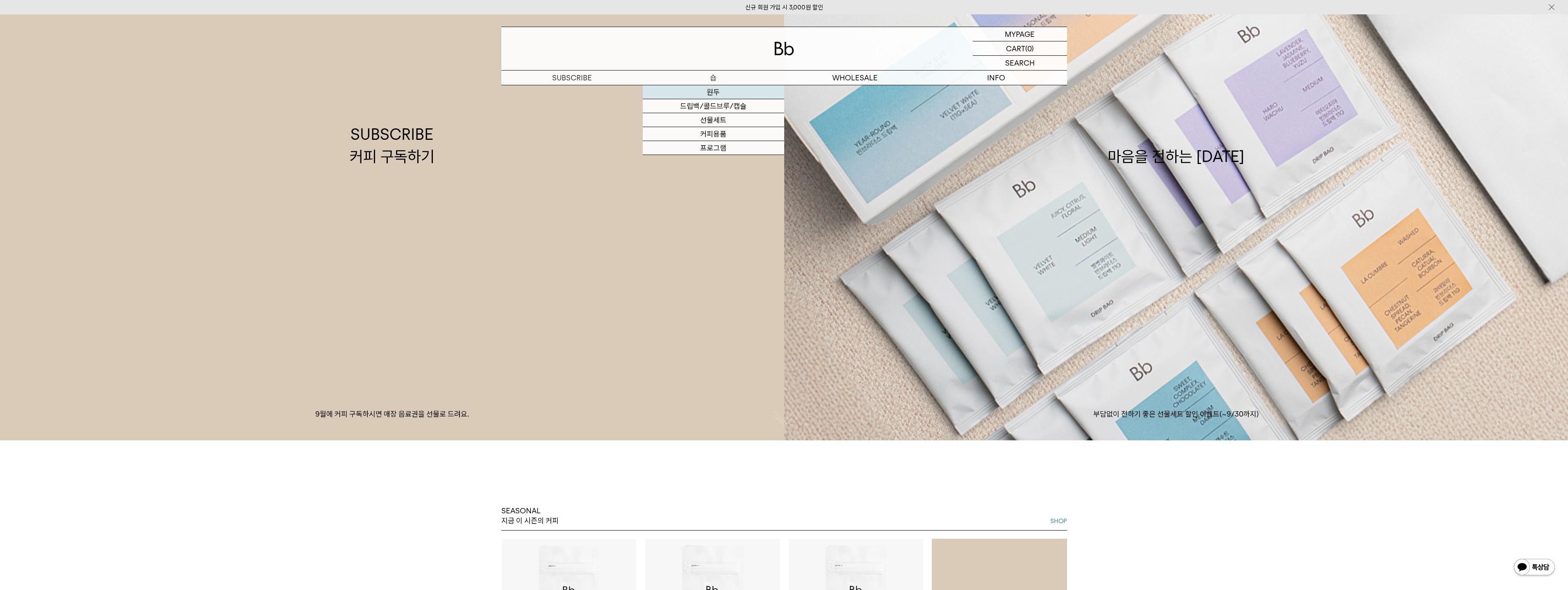
click at [712, 97] on link "원두" at bounding box center [713, 92] width 141 height 14
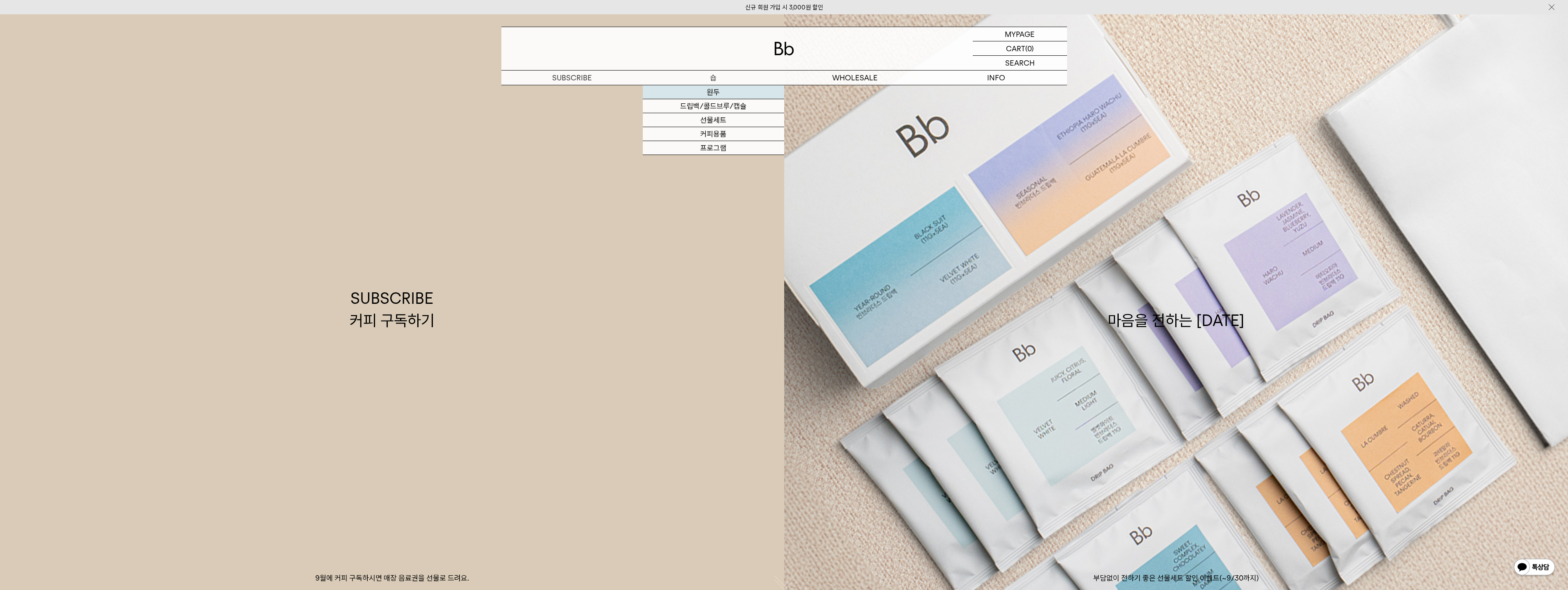
click at [710, 91] on link "원두" at bounding box center [713, 92] width 141 height 14
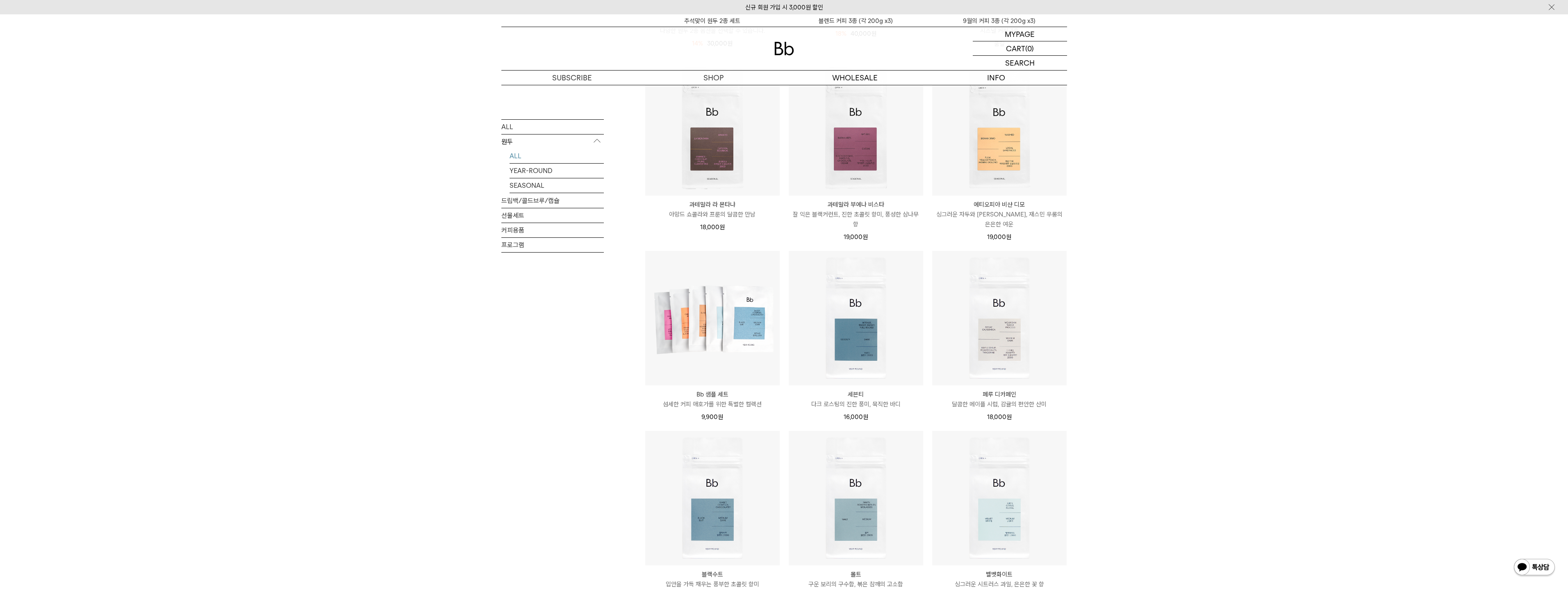
scroll to position [410, 0]
